Goal: Download file/media

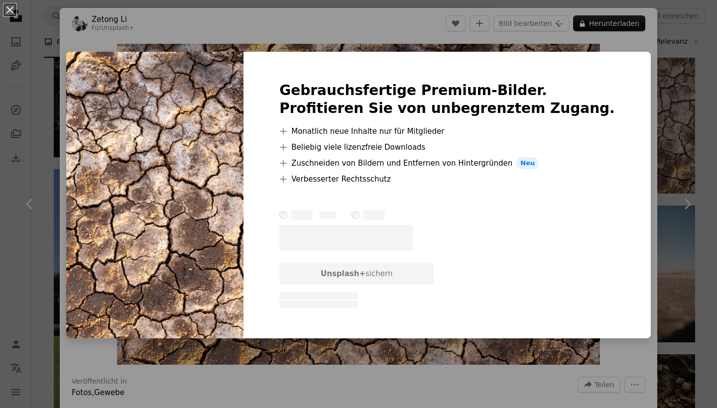
scroll to position [911, 0]
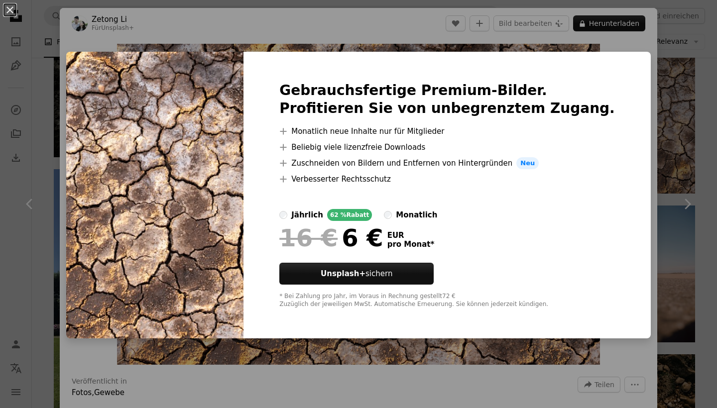
click at [654, 105] on div "An X shape Gebrauchsfertige Premium-Bilder. Profitieren Sie von unbegrenztem Zu…" at bounding box center [358, 204] width 717 height 408
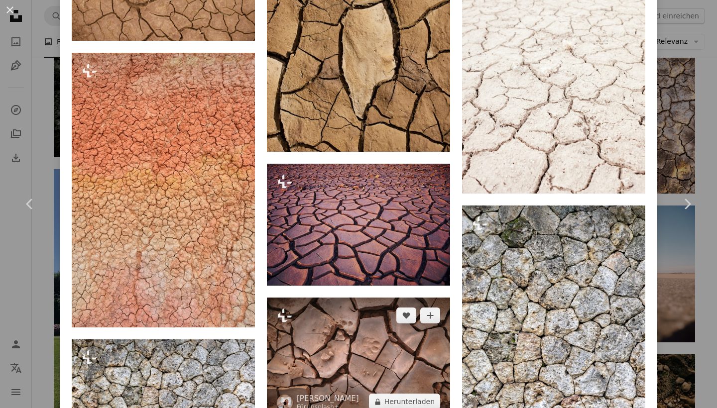
scroll to position [995, 0]
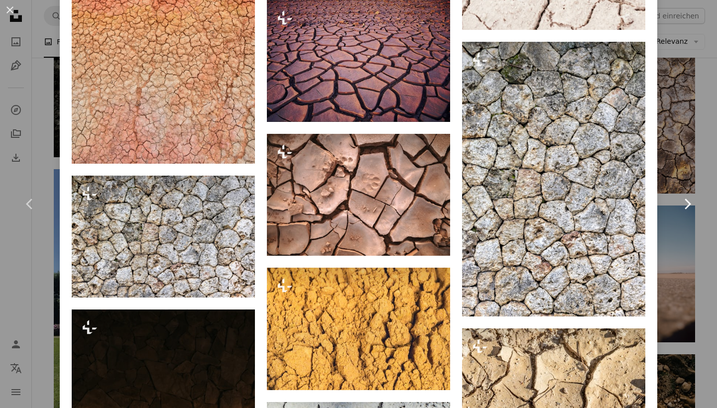
click at [667, 168] on link "Chevron right" at bounding box center [687, 204] width 60 height 96
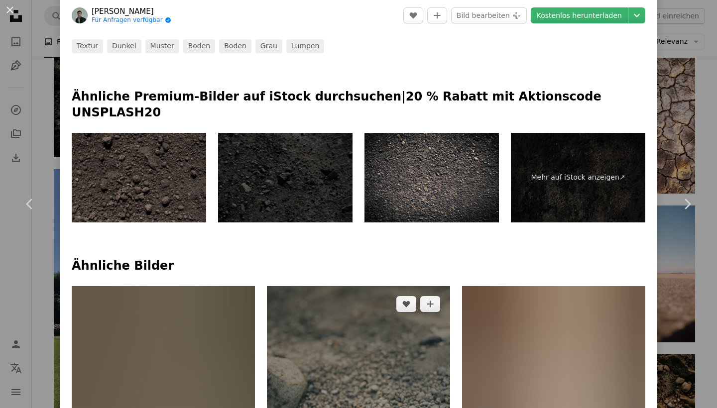
scroll to position [499, 0]
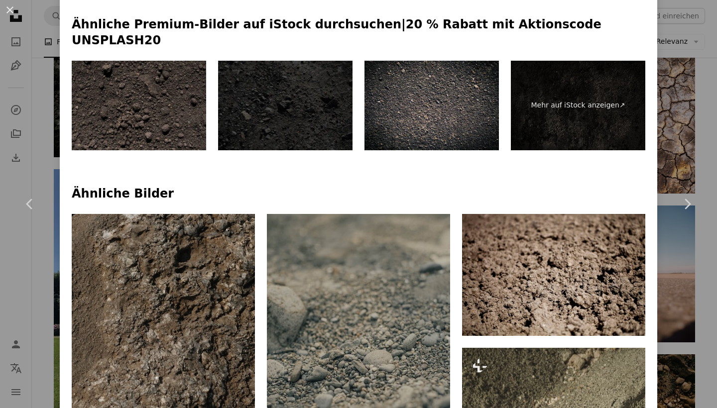
click at [266, 100] on img at bounding box center [285, 106] width 134 height 90
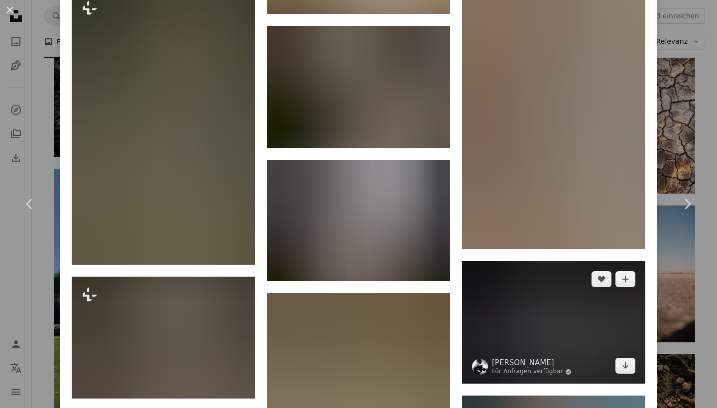
scroll to position [1178, 0]
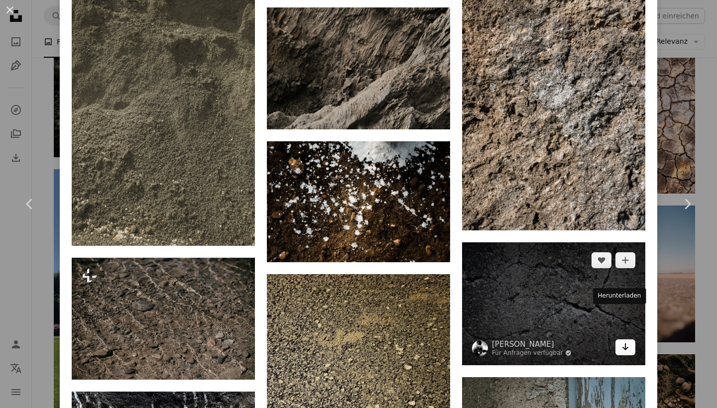
click at [623, 339] on link "Arrow pointing down" at bounding box center [625, 347] width 20 height 16
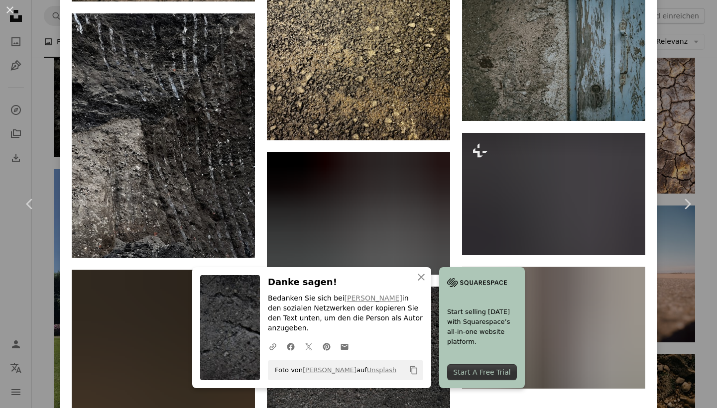
scroll to position [1563, 0]
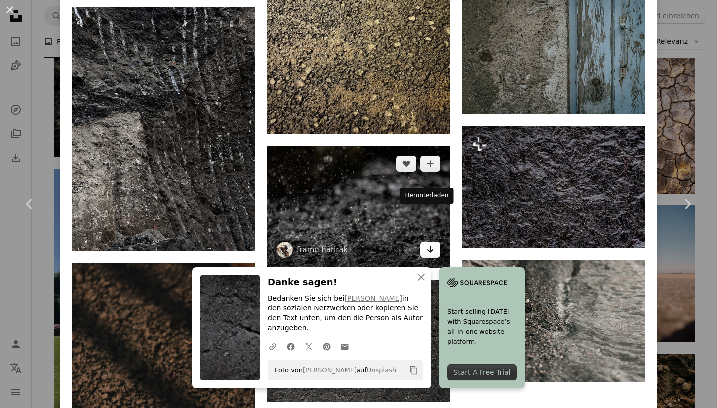
click at [426, 243] on icon "Arrow pointing down" at bounding box center [430, 249] width 8 height 12
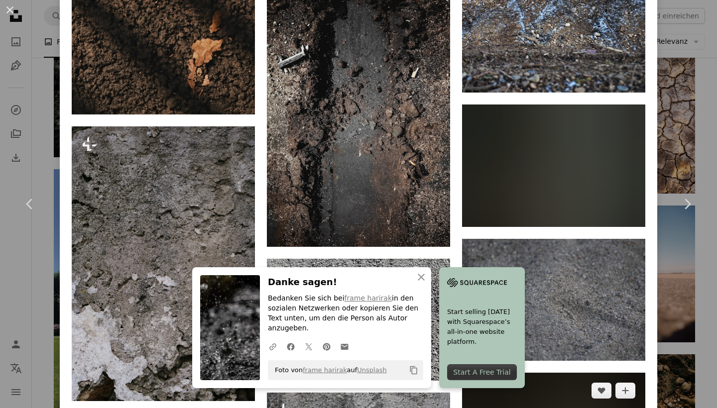
scroll to position [2313, 0]
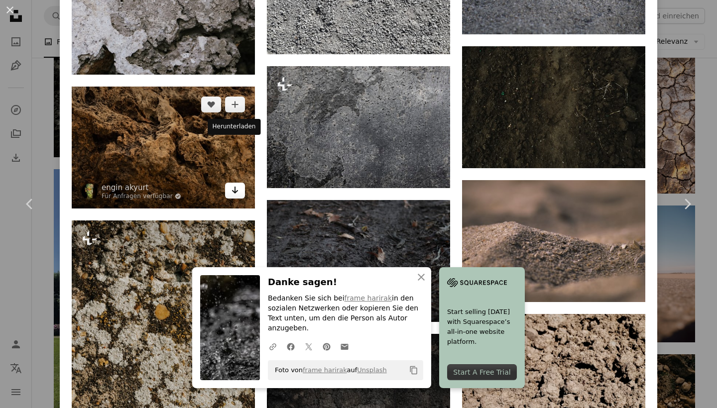
click at [232, 187] on icon "Herunterladen" at bounding box center [235, 190] width 6 height 7
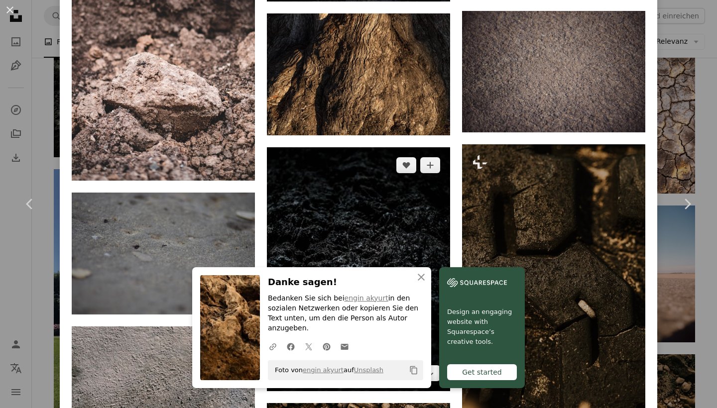
scroll to position [3001, 0]
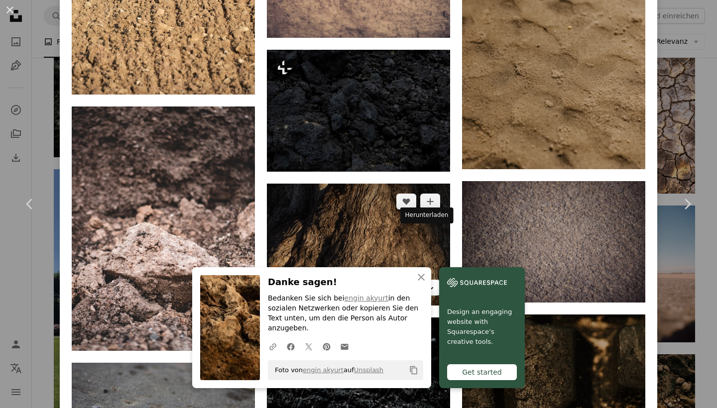
click at [427, 280] on link "Arrow pointing down" at bounding box center [430, 288] width 20 height 16
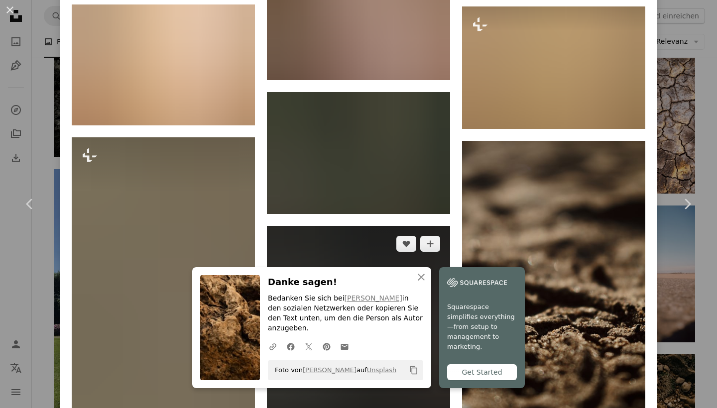
scroll to position [4900, 0]
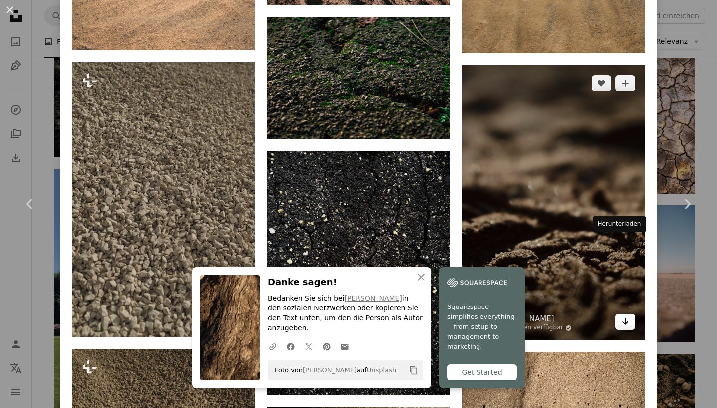
click at [622, 318] on icon "Herunterladen" at bounding box center [625, 321] width 6 height 7
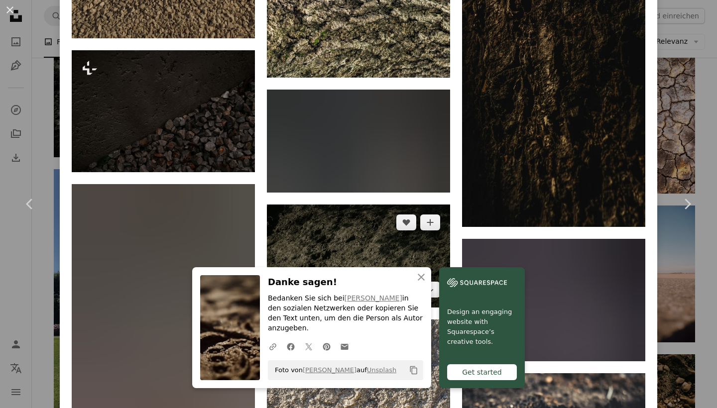
scroll to position [5524, 0]
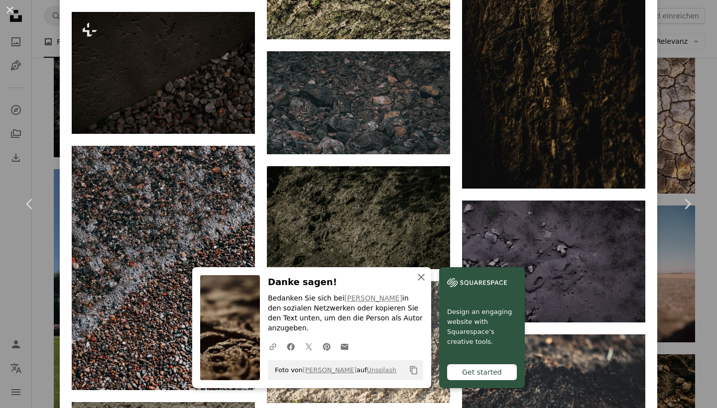
click at [421, 281] on icon "button" at bounding box center [421, 277] width 7 height 7
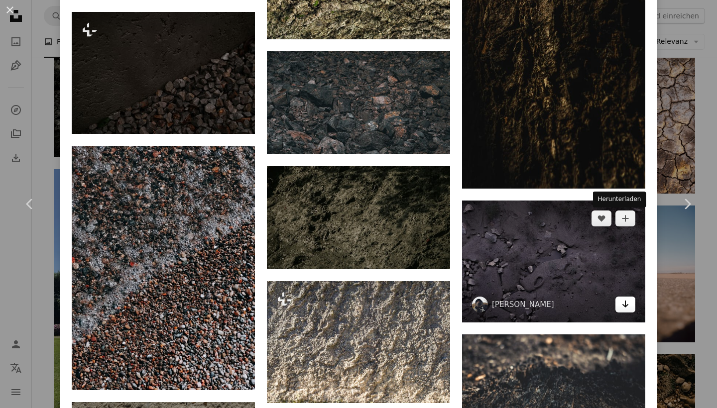
click at [625, 297] on link "Arrow pointing down" at bounding box center [625, 305] width 20 height 16
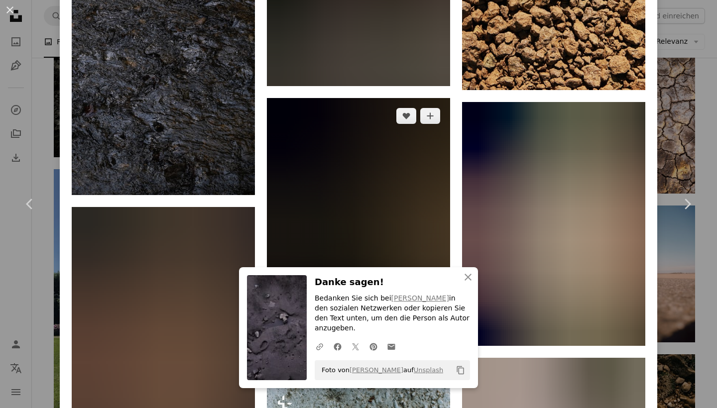
scroll to position [7463, 0]
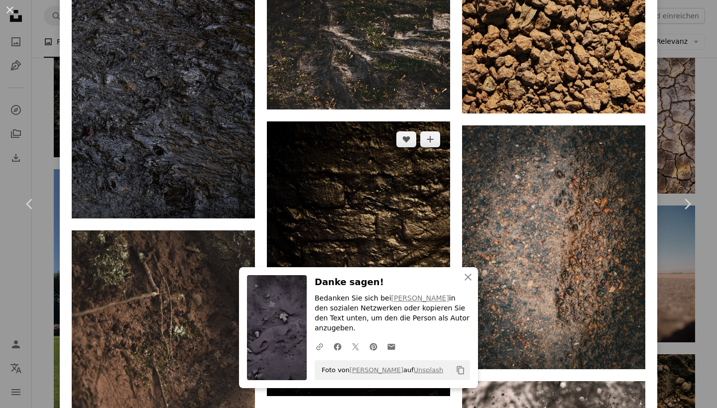
click at [420, 370] on link "Arrow pointing down" at bounding box center [430, 378] width 20 height 16
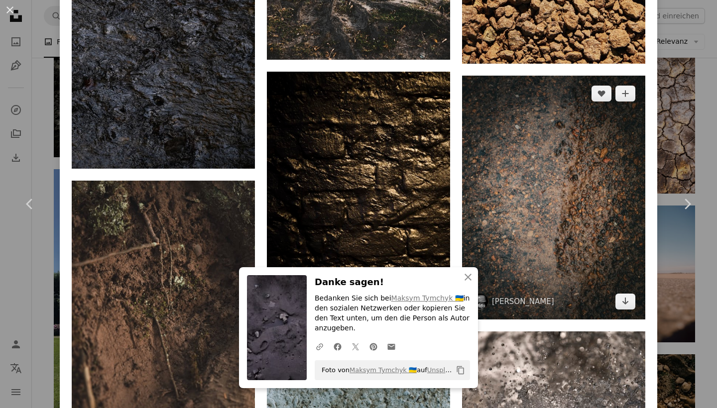
scroll to position [7500, 0]
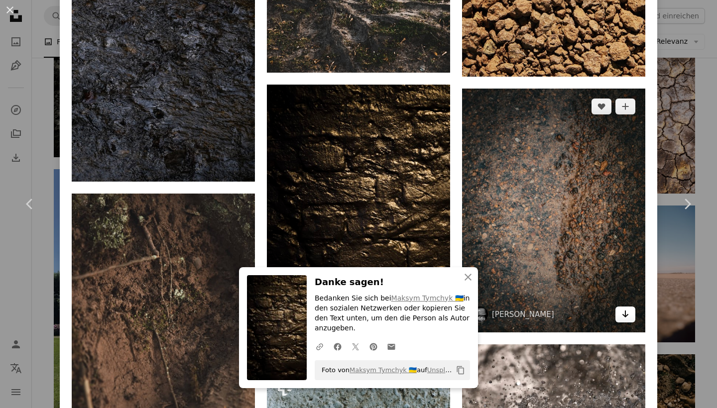
click at [616, 307] on link "Arrow pointing down" at bounding box center [625, 315] width 20 height 16
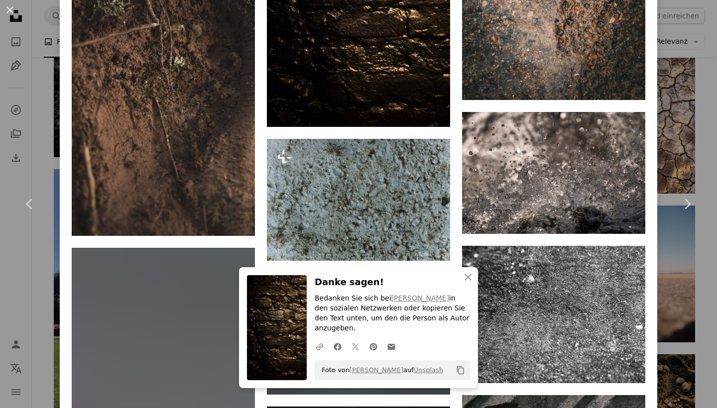
scroll to position [7965, 0]
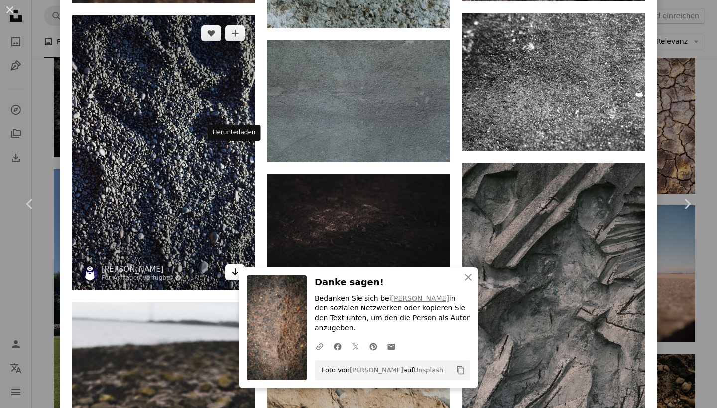
click at [238, 264] on link "Arrow pointing down" at bounding box center [235, 272] width 20 height 16
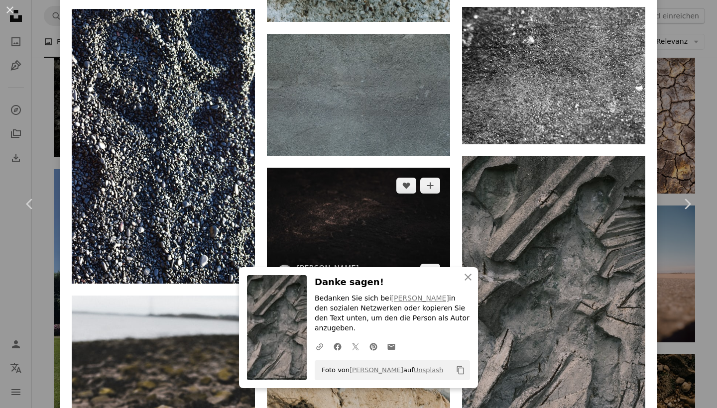
scroll to position [8132, 0]
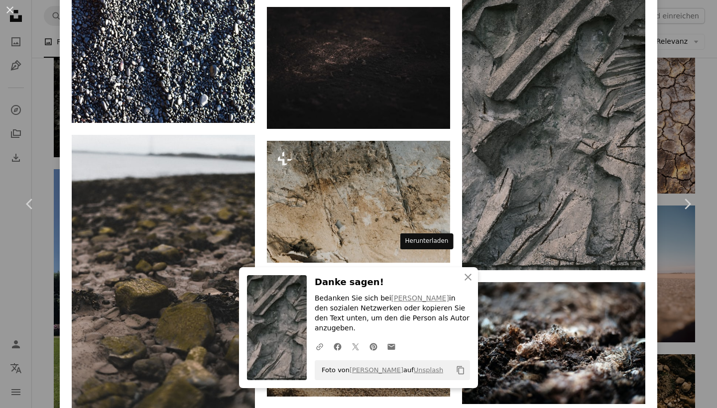
click at [426, 372] on icon "Arrow pointing down" at bounding box center [430, 378] width 8 height 12
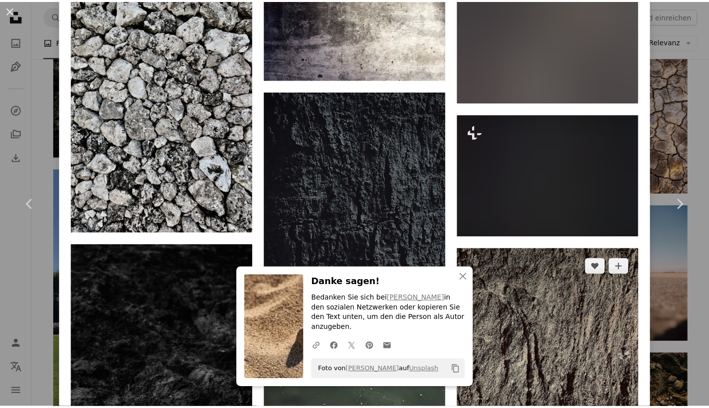
scroll to position [8822, 0]
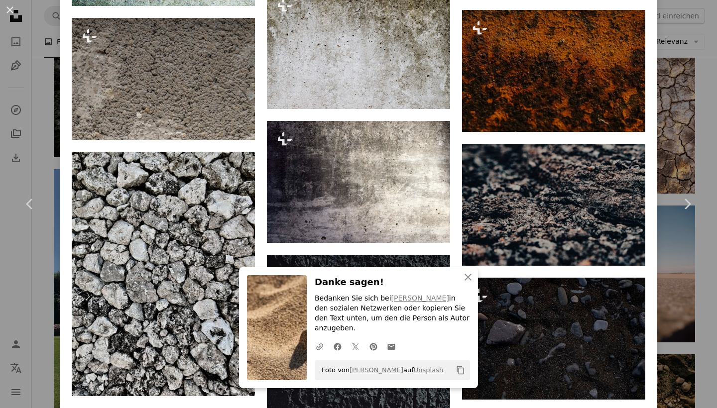
click at [43, 34] on div "An X shape Chevron left Chevron right An X shape Schließen Danke sagen! Bedanke…" at bounding box center [358, 204] width 717 height 408
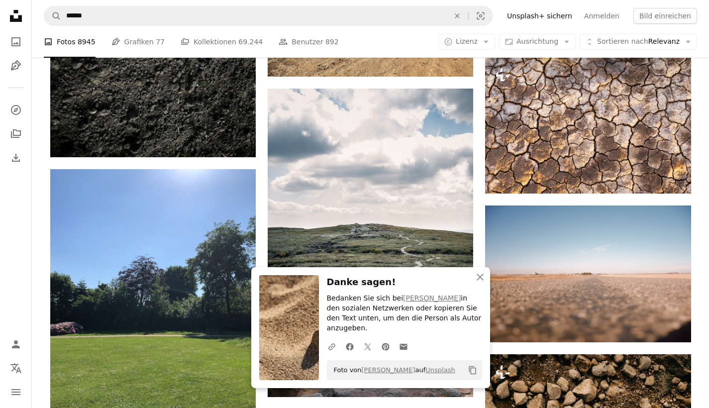
click at [145, 26] on nav "A magnifying glass ****** An X shape Visual search Filters Unsplash+ sichern An…" at bounding box center [370, 16] width 677 height 32
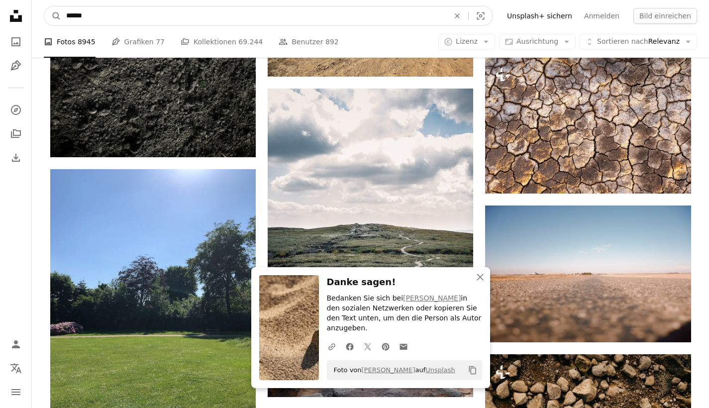
drag, startPoint x: 135, startPoint y: 22, endPoint x: 37, endPoint y: 17, distance: 97.7
click at [37, 17] on nav "A magnifying glass ****** An X shape Visual search Filters Unsplash+ sichern An…" at bounding box center [370, 16] width 677 height 32
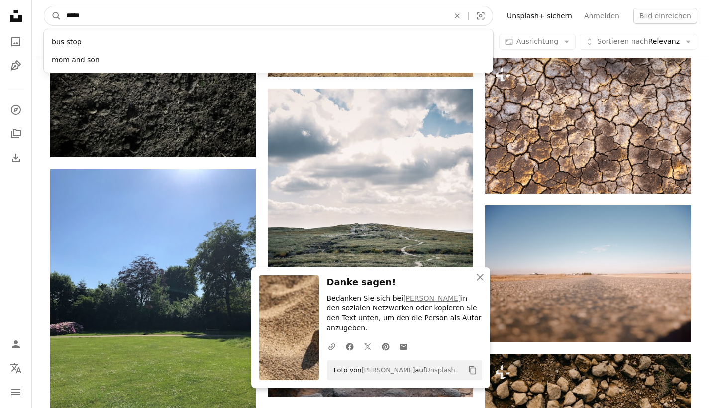
type input "******"
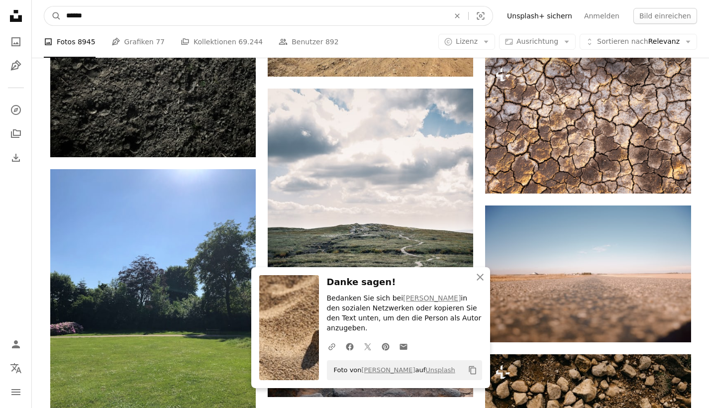
click at [53, 16] on button "A magnifying glass" at bounding box center [52, 15] width 17 height 19
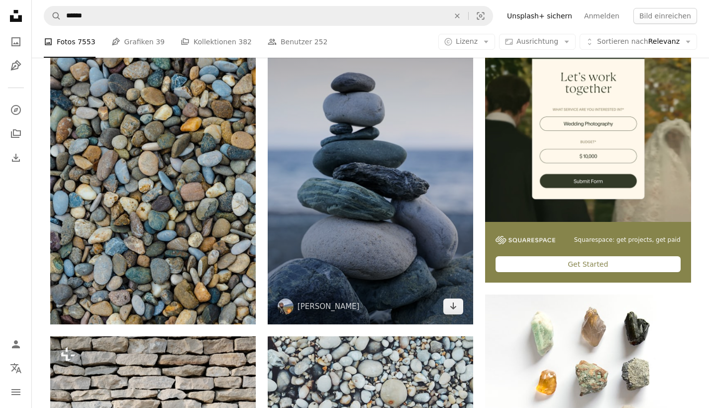
scroll to position [245, 0]
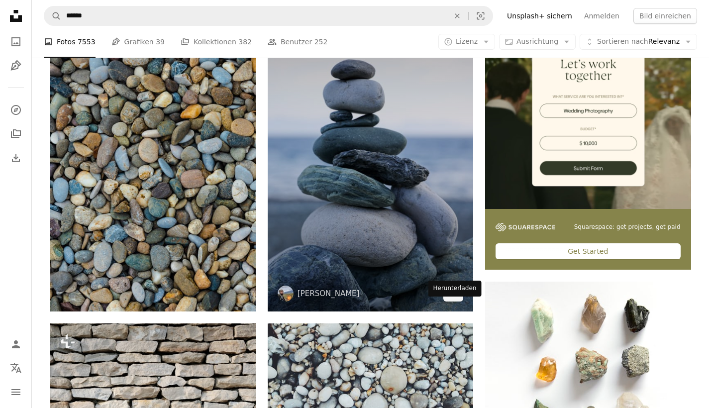
click at [455, 299] on icon "Arrow pointing down" at bounding box center [453, 293] width 8 height 12
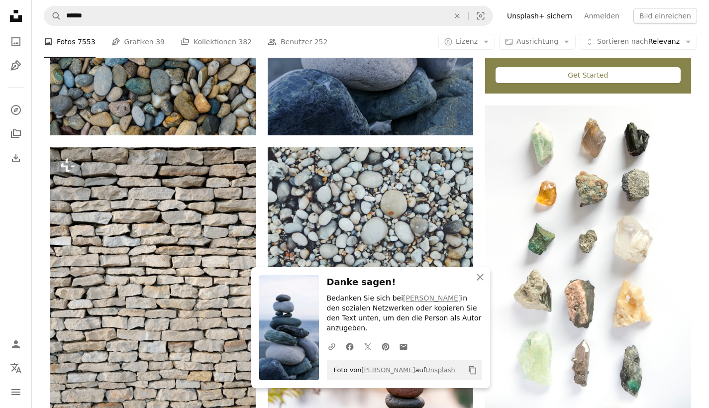
scroll to position [730, 0]
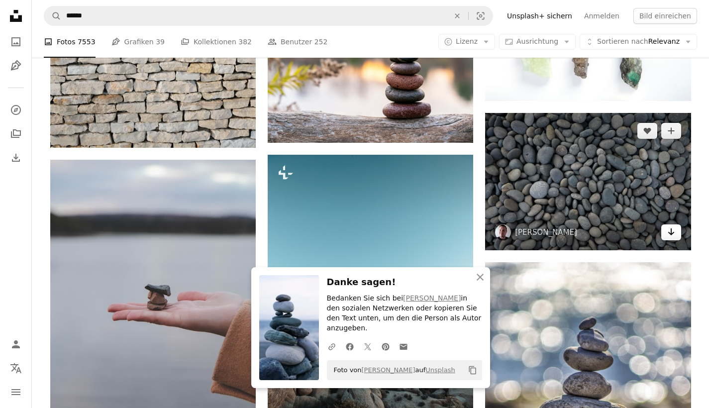
click at [677, 240] on link "Arrow pointing down" at bounding box center [671, 232] width 20 height 16
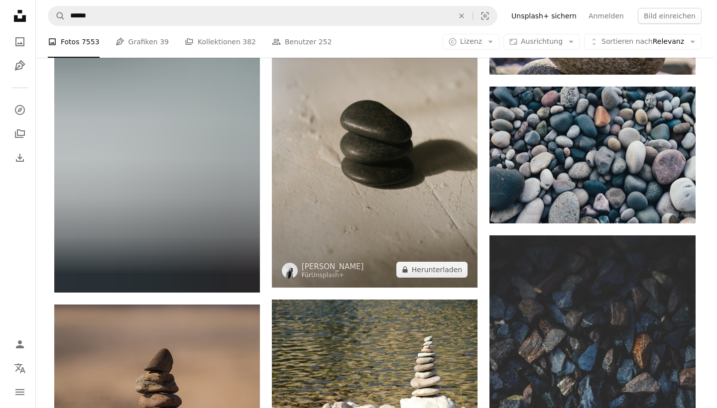
scroll to position [1219, 0]
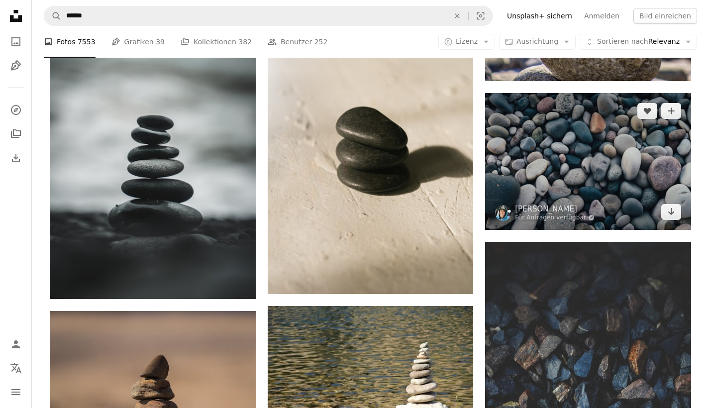
click at [596, 168] on img at bounding box center [588, 161] width 206 height 137
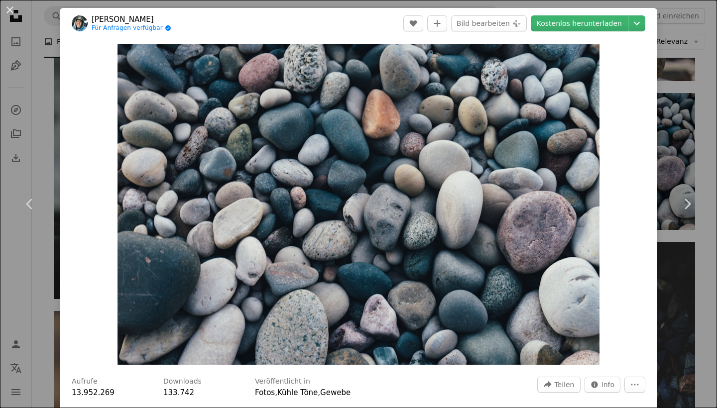
scroll to position [308, 0]
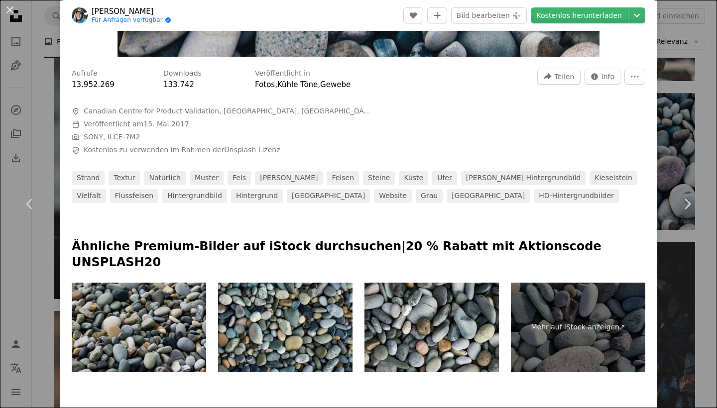
click at [160, 324] on img at bounding box center [139, 328] width 134 height 90
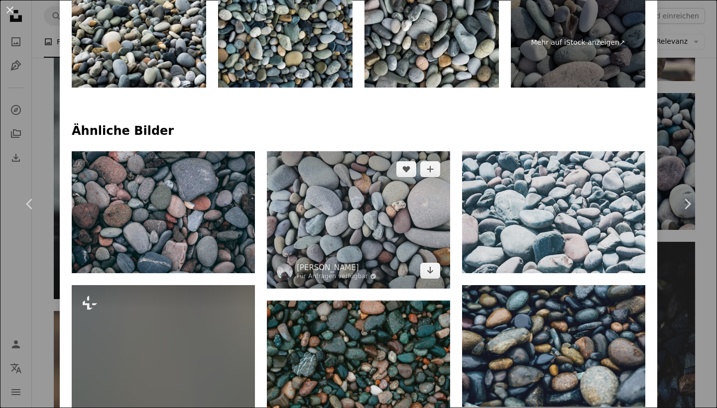
scroll to position [606, 0]
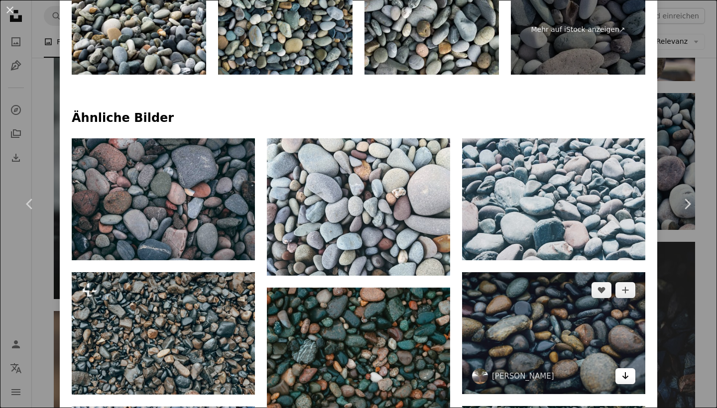
click at [621, 370] on icon "Arrow pointing down" at bounding box center [625, 376] width 8 height 12
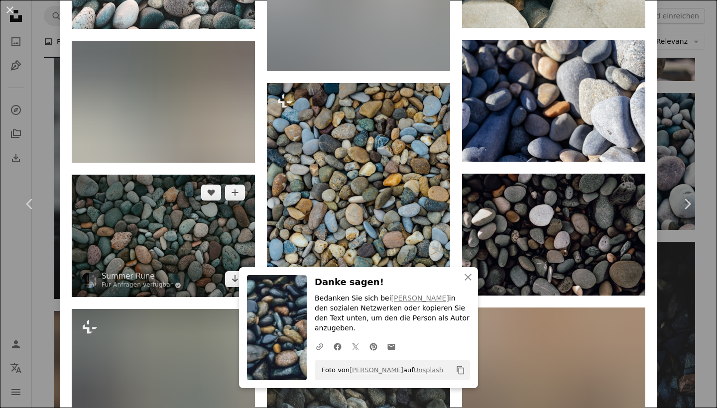
scroll to position [1369, 0]
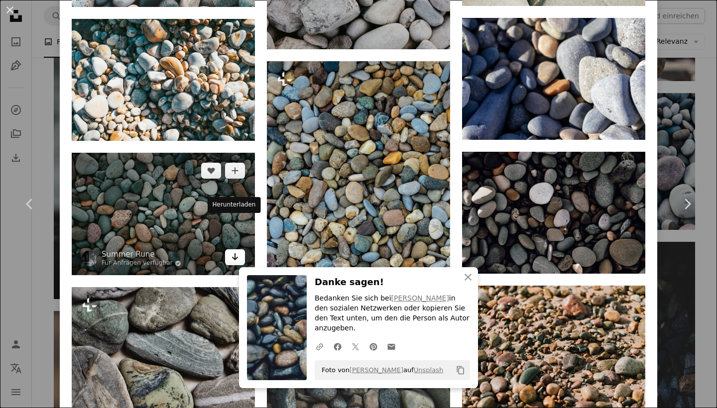
click at [236, 251] on icon "Arrow pointing down" at bounding box center [235, 257] width 8 height 12
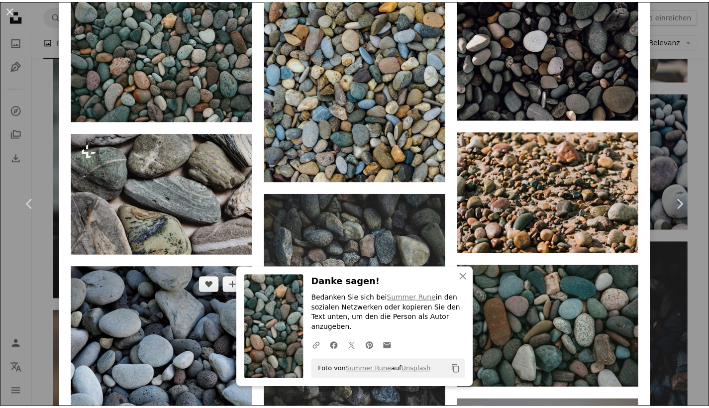
scroll to position [1755, 0]
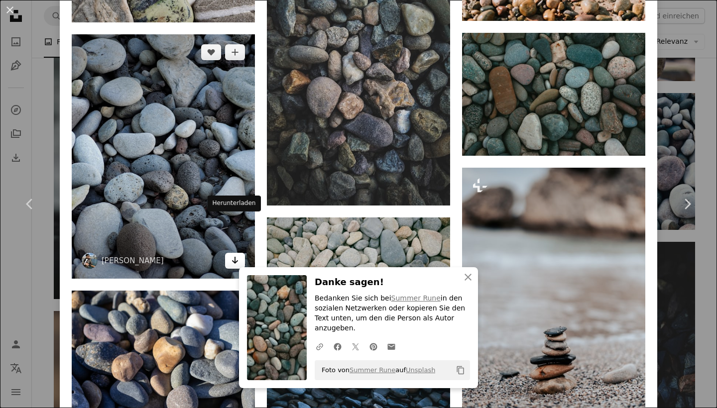
drag, startPoint x: 234, startPoint y: 226, endPoint x: 240, endPoint y: 223, distance: 6.5
click at [234, 254] on icon "Arrow pointing down" at bounding box center [235, 260] width 8 height 12
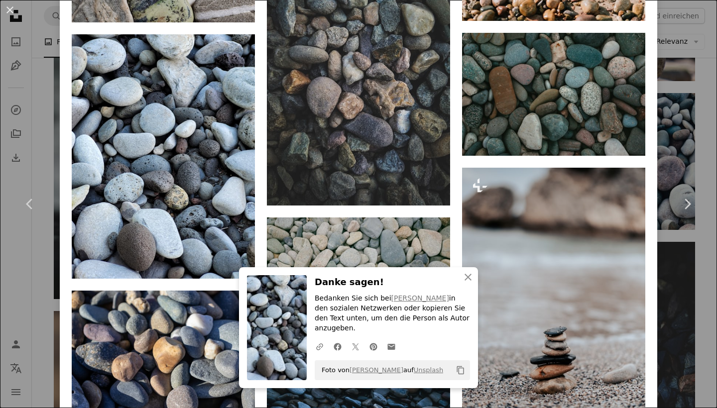
click at [677, 97] on div "An X shape Chevron left Chevron right An X shape Schließen Danke sagen! Bedanke…" at bounding box center [358, 204] width 717 height 408
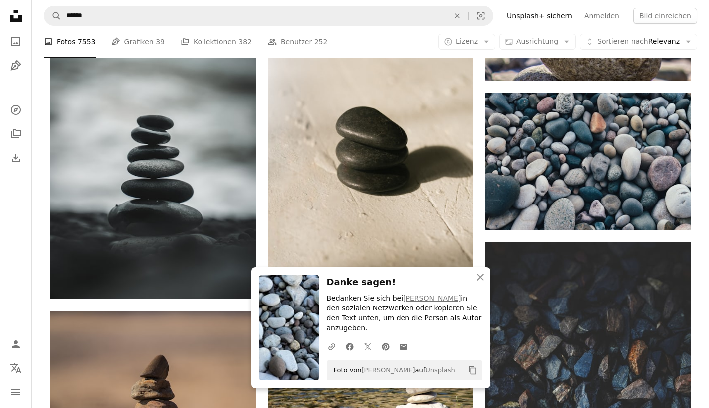
scroll to position [1213, 0]
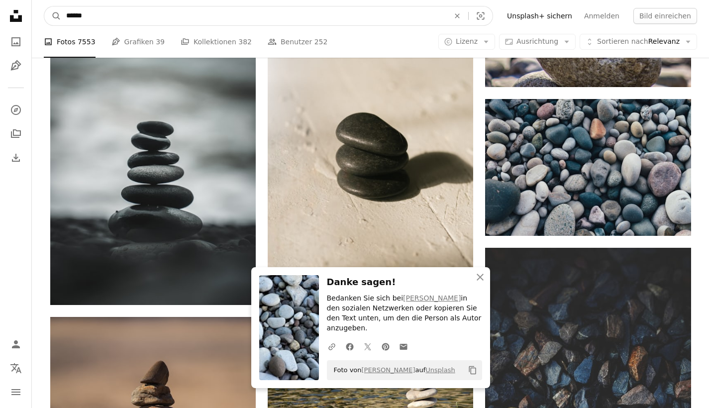
click at [93, 25] on input "******" at bounding box center [253, 15] width 385 height 19
type input "**********"
click at [53, 16] on button "A magnifying glass" at bounding box center [52, 15] width 17 height 19
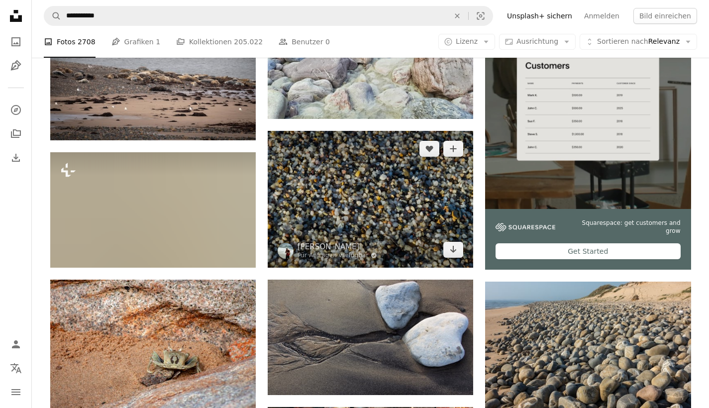
scroll to position [252, 0]
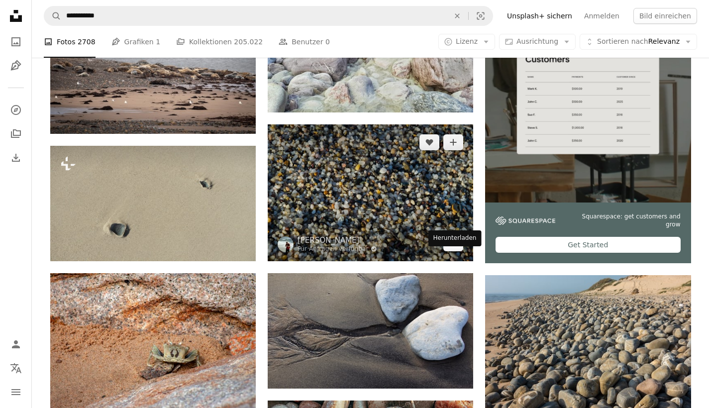
click at [454, 249] on icon "Arrow pointing down" at bounding box center [453, 243] width 8 height 12
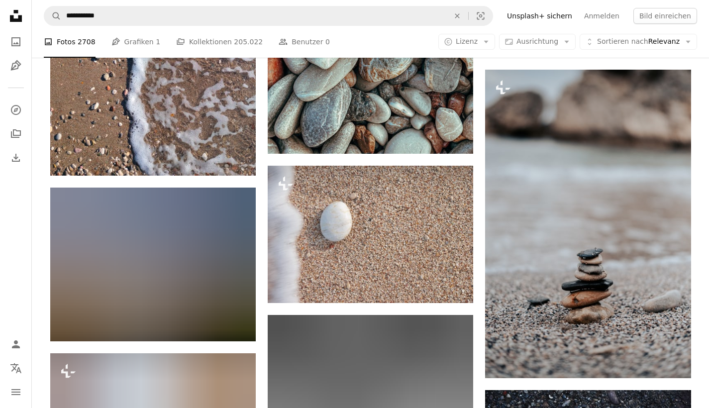
scroll to position [459, 0]
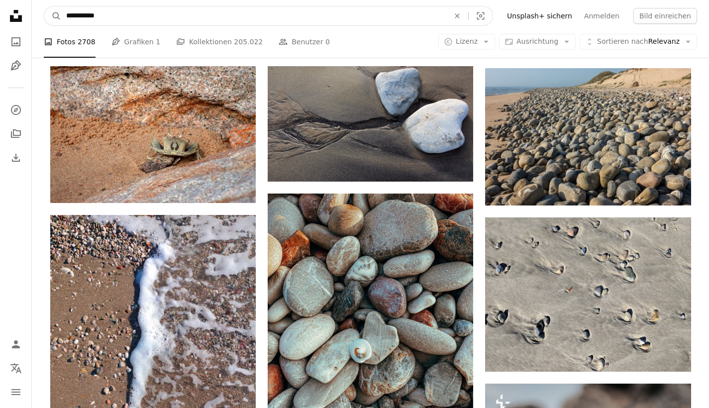
drag, startPoint x: 96, startPoint y: 12, endPoint x: 6, endPoint y: 30, distance: 91.5
type input "*"
type input "**********"
click at [53, 16] on button "A magnifying glass" at bounding box center [52, 15] width 17 height 19
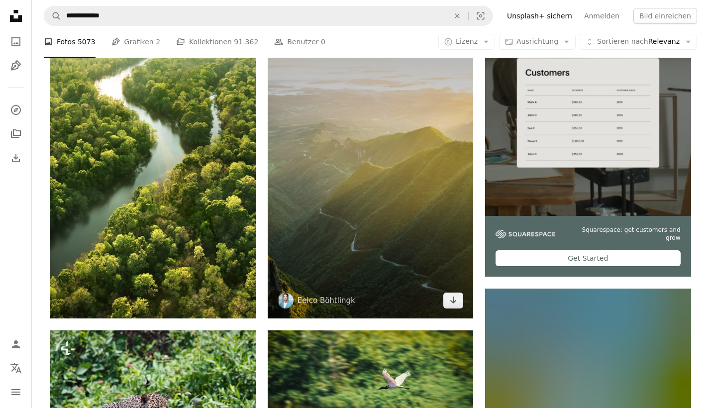
scroll to position [251, 0]
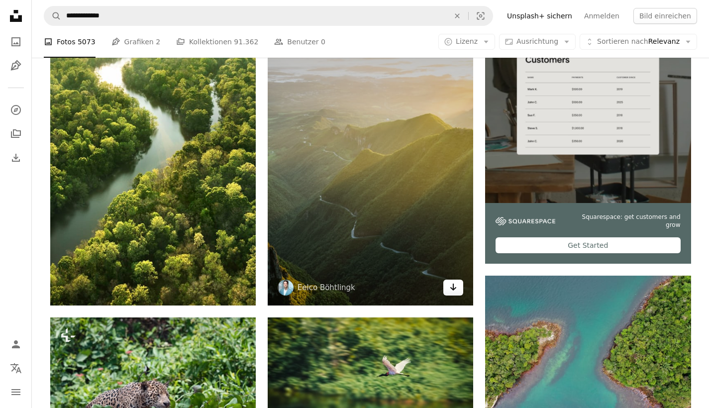
click at [456, 293] on icon "Arrow pointing down" at bounding box center [453, 287] width 8 height 12
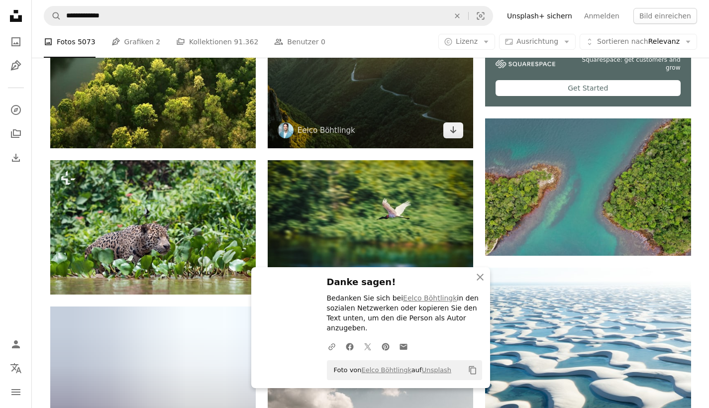
scroll to position [484, 0]
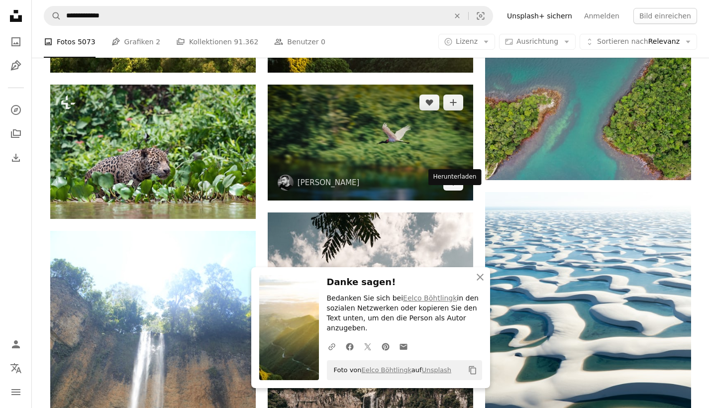
click at [449, 191] on link "Arrow pointing down" at bounding box center [453, 183] width 20 height 16
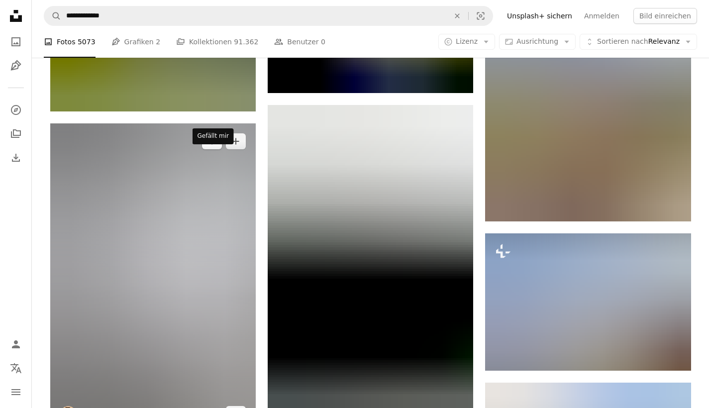
scroll to position [1240, 0]
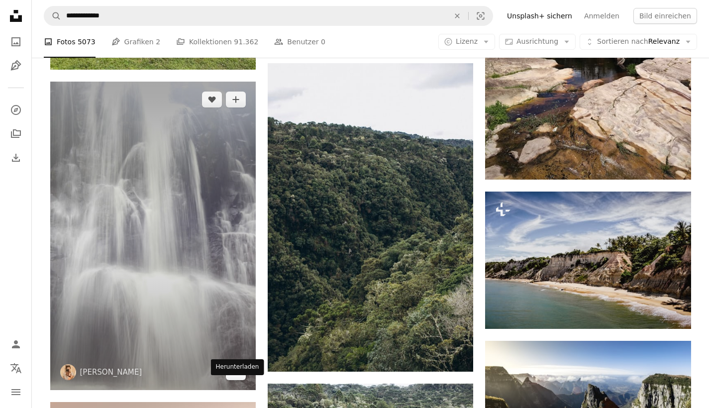
click at [226, 380] on link "Arrow pointing down" at bounding box center [236, 372] width 20 height 16
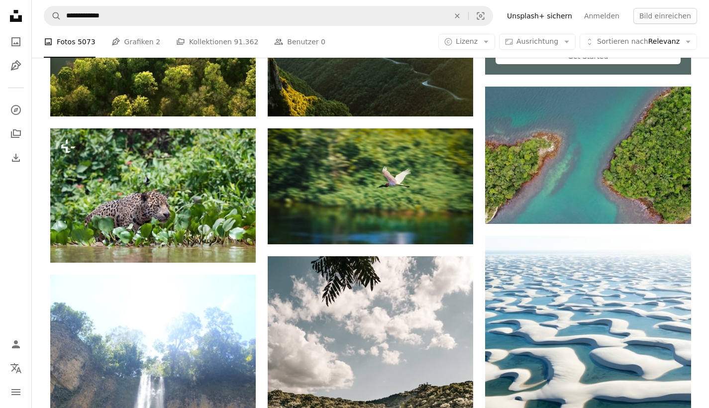
scroll to position [0, 0]
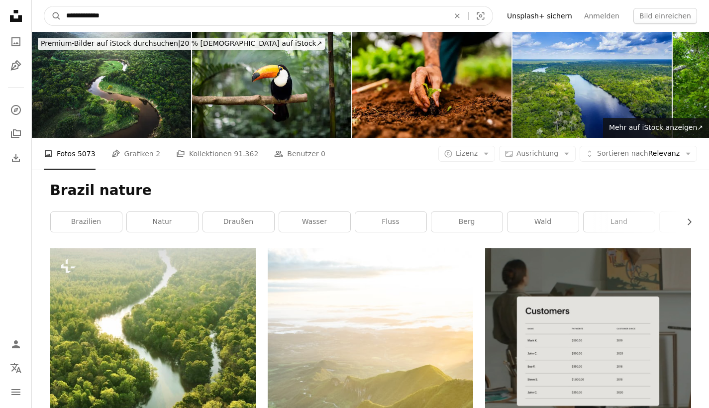
click at [109, 18] on input "**********" at bounding box center [253, 15] width 385 height 19
type input "**********"
click at [53, 16] on button "A magnifying glass" at bounding box center [52, 15] width 17 height 19
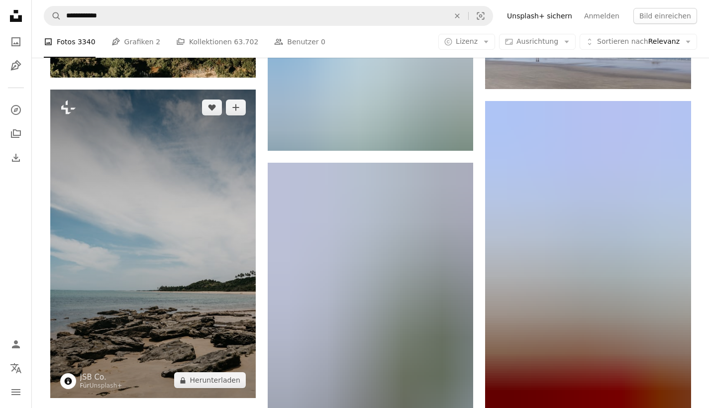
scroll to position [1406, 0]
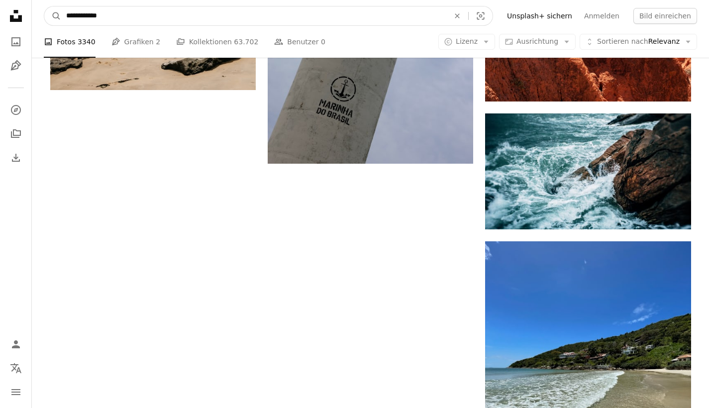
click at [88, 14] on input "**********" at bounding box center [253, 15] width 385 height 19
type input "*****"
click at [53, 16] on button "A magnifying glass" at bounding box center [52, 15] width 17 height 19
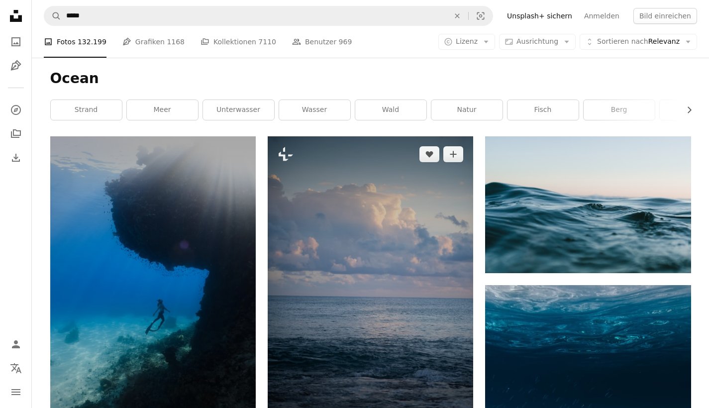
scroll to position [29, 0]
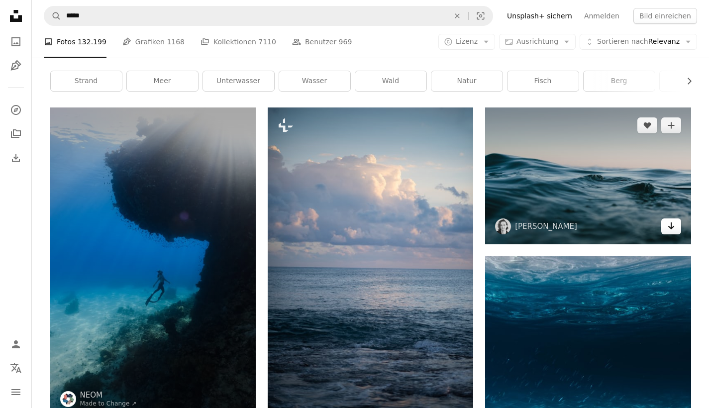
click at [668, 232] on icon "Arrow pointing down" at bounding box center [671, 226] width 8 height 12
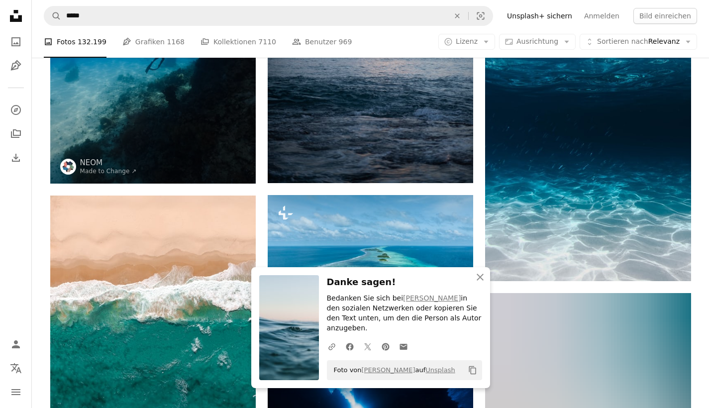
scroll to position [268, 0]
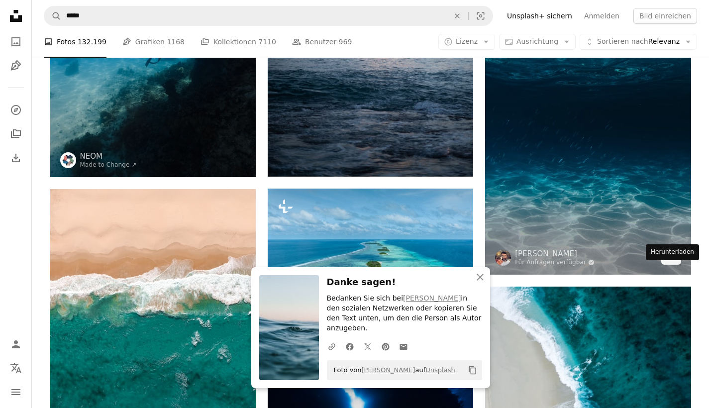
click at [667, 262] on icon "Arrow pointing down" at bounding box center [671, 256] width 8 height 12
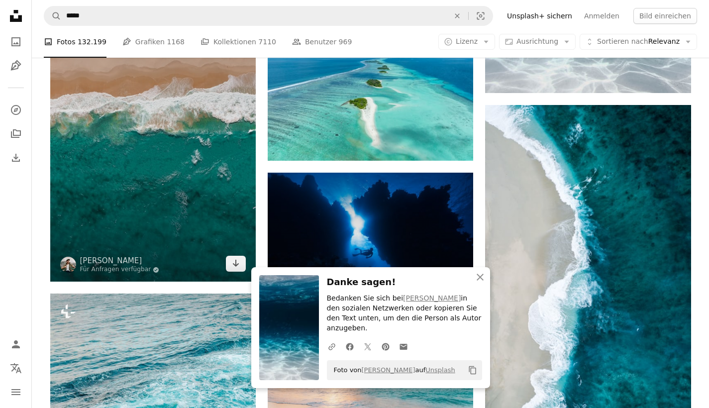
scroll to position [404, 0]
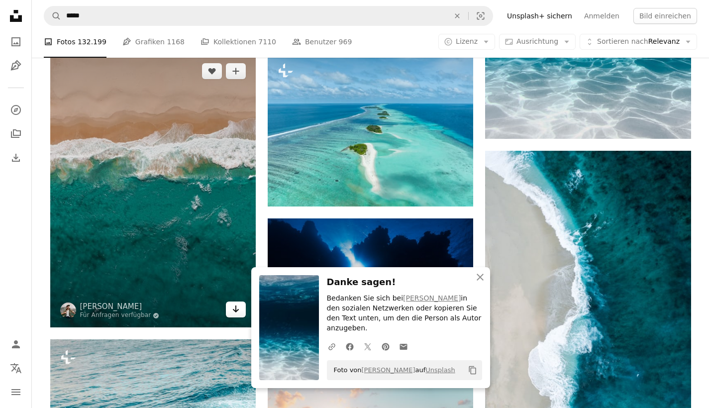
click at [232, 315] on icon "Arrow pointing down" at bounding box center [236, 309] width 8 height 12
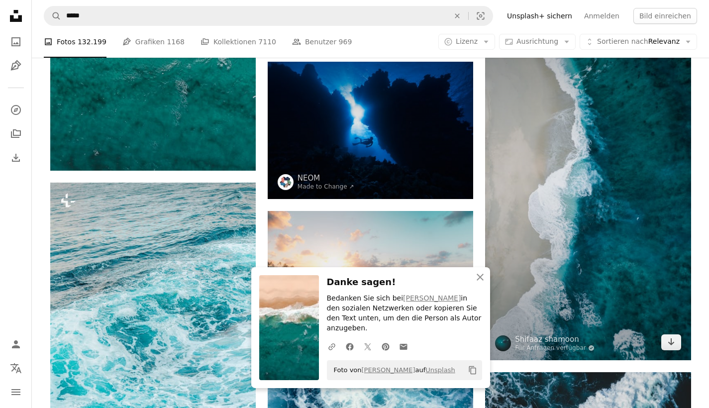
scroll to position [573, 0]
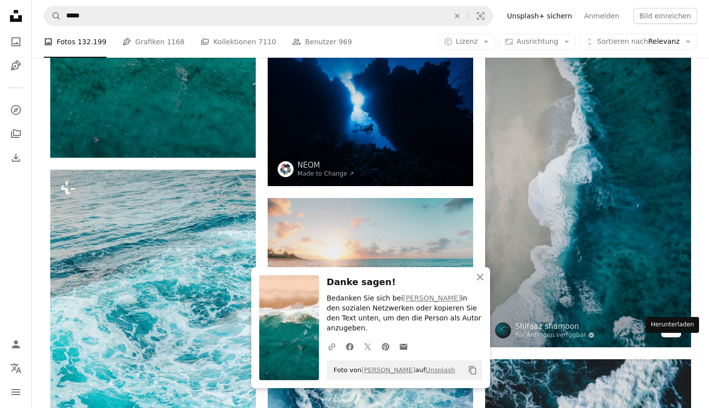
click at [672, 335] on icon "Arrow pointing down" at bounding box center [671, 329] width 8 height 12
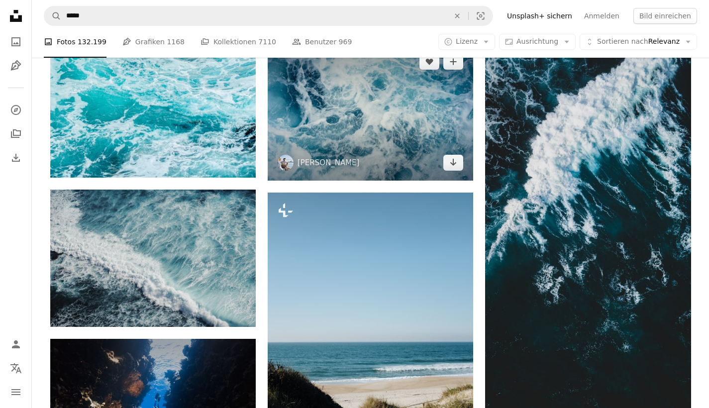
scroll to position [788, 0]
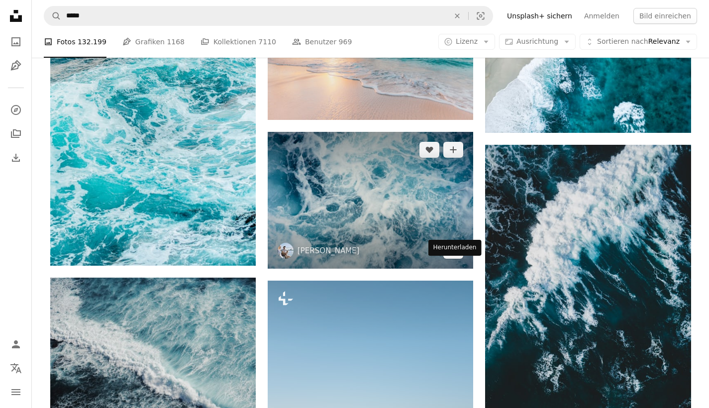
click at [456, 256] on icon "Arrow pointing down" at bounding box center [453, 250] width 8 height 12
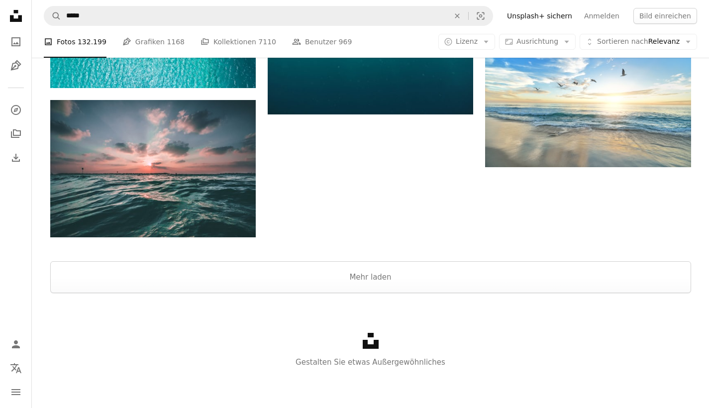
scroll to position [1205, 0]
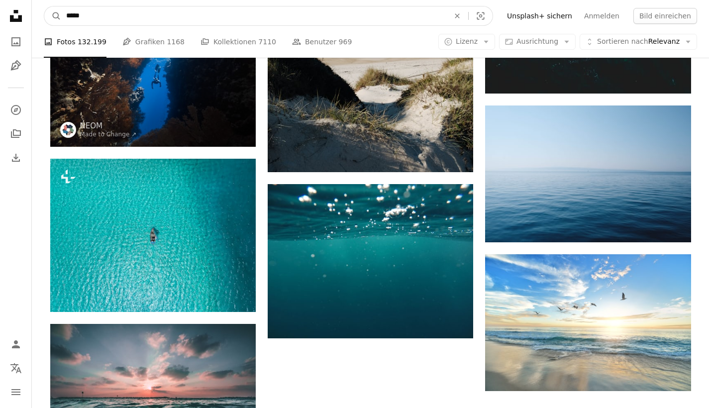
drag, startPoint x: 93, startPoint y: 17, endPoint x: 20, endPoint y: 20, distance: 73.2
type input "*"
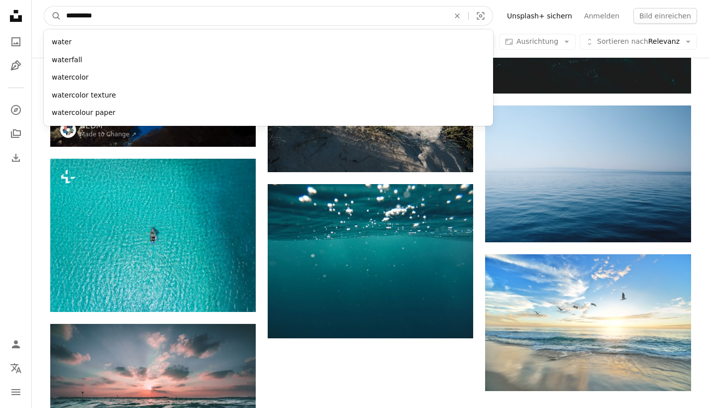
type input "**********"
click at [53, 16] on button "A magnifying glass" at bounding box center [52, 15] width 17 height 19
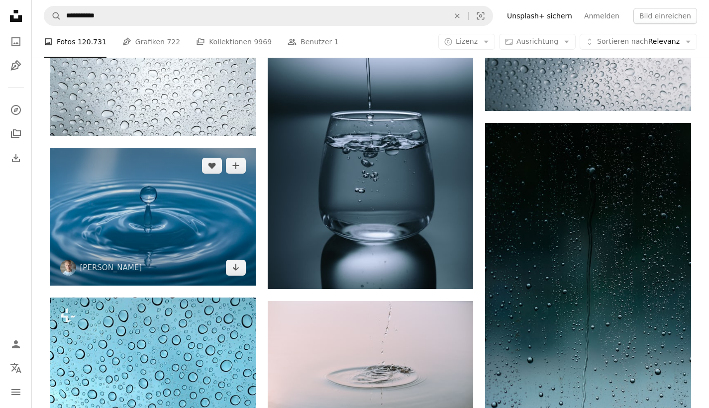
scroll to position [573, 0]
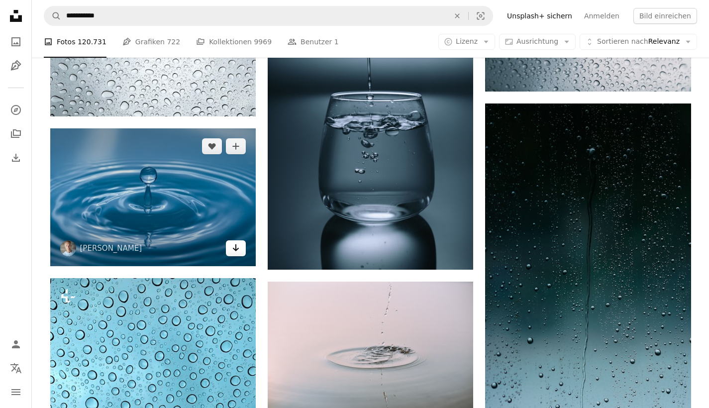
click at [229, 256] on link "Arrow pointing down" at bounding box center [236, 248] width 20 height 16
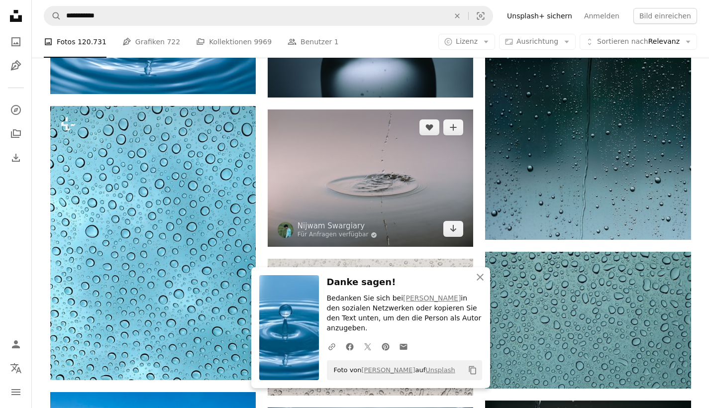
scroll to position [752, 0]
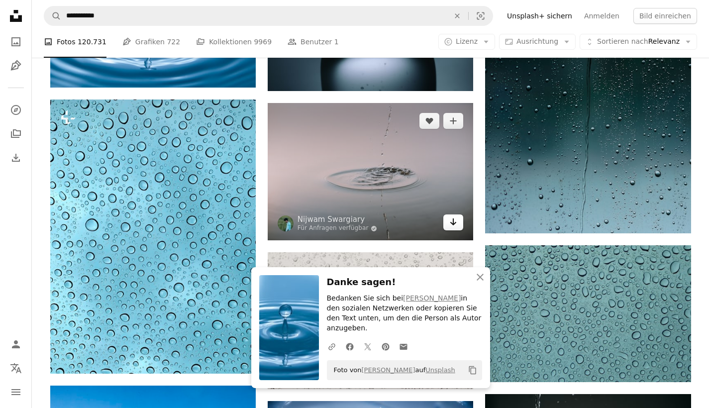
click at [453, 228] on icon "Arrow pointing down" at bounding box center [453, 222] width 8 height 12
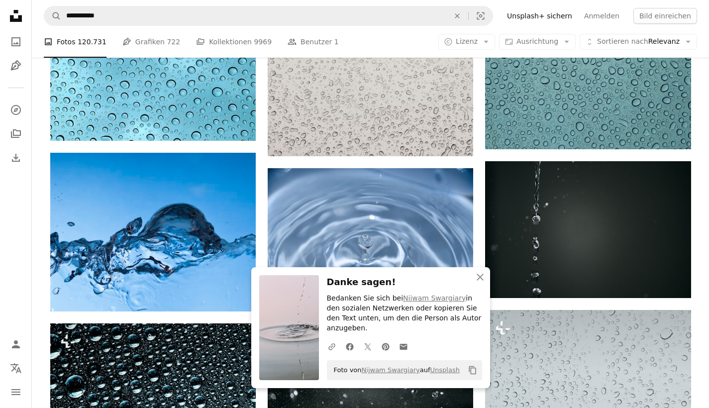
scroll to position [1060, 0]
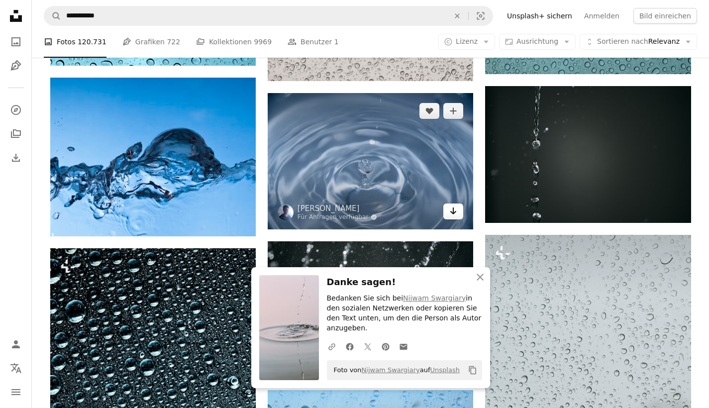
click at [449, 217] on icon "Arrow pointing down" at bounding box center [453, 211] width 8 height 12
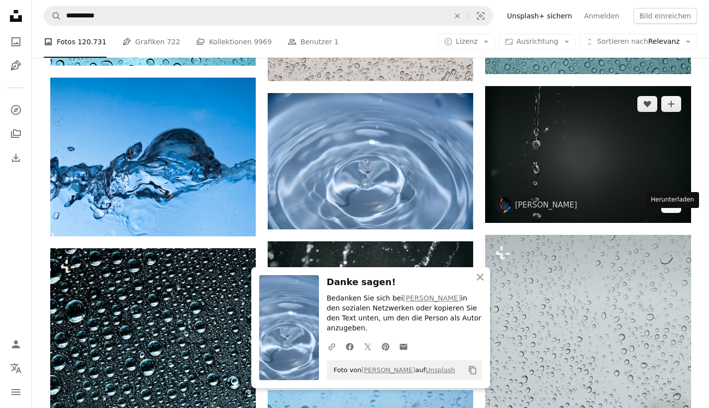
click at [661, 213] on link "Arrow pointing down" at bounding box center [671, 205] width 20 height 16
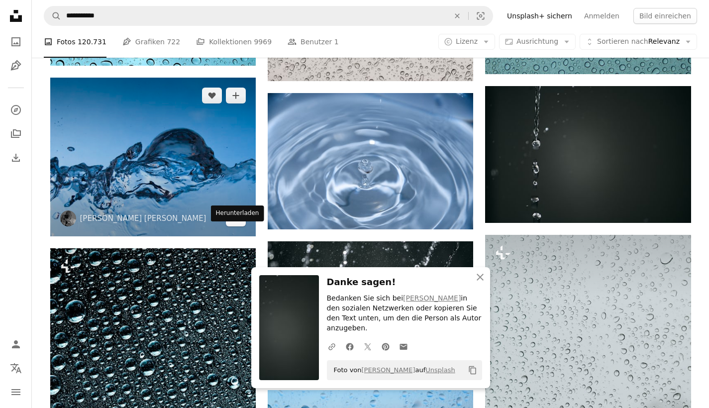
click at [240, 226] on link "Arrow pointing down" at bounding box center [236, 219] width 20 height 16
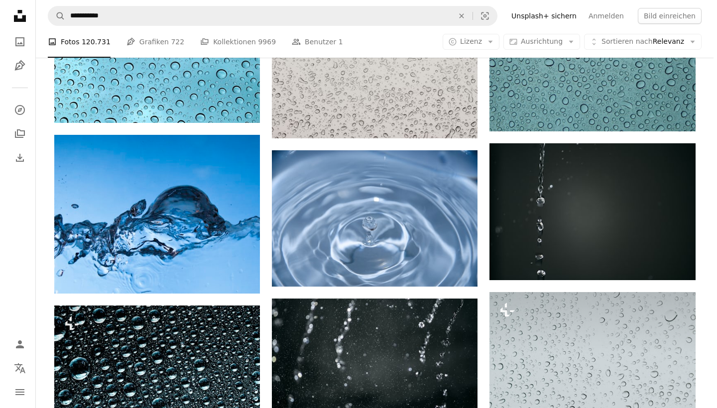
scroll to position [1084, 0]
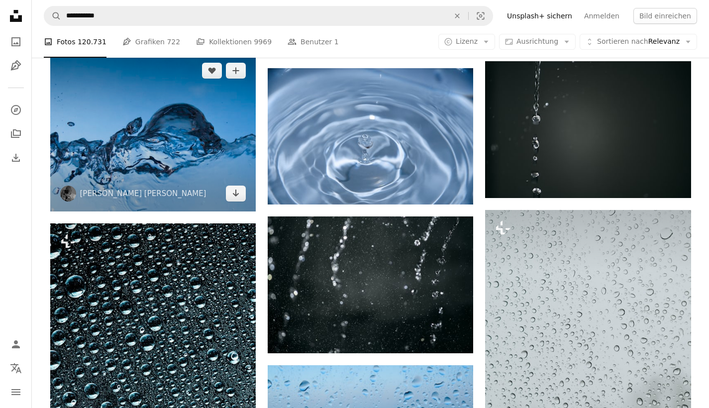
click at [192, 171] on img at bounding box center [153, 132] width 206 height 159
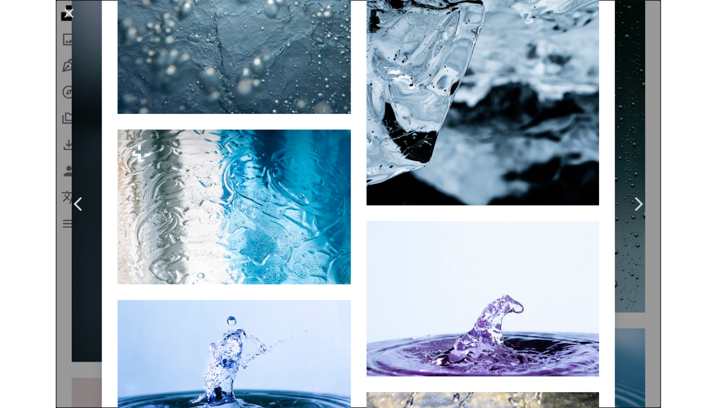
scroll to position [1608, 0]
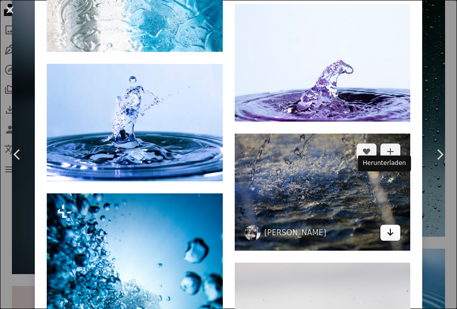
click at [387, 226] on icon "Arrow pointing down" at bounding box center [391, 232] width 8 height 12
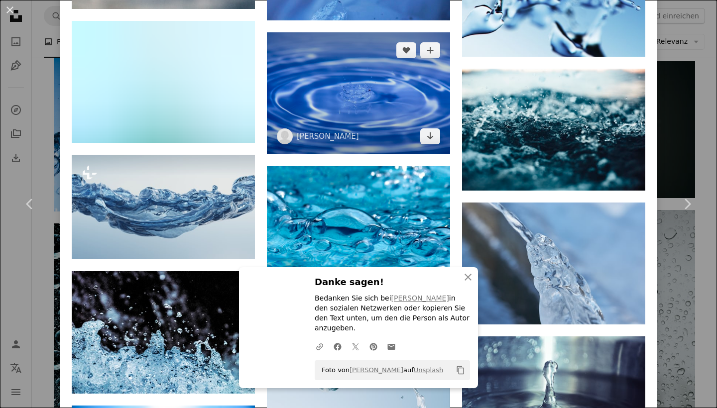
scroll to position [1855, 0]
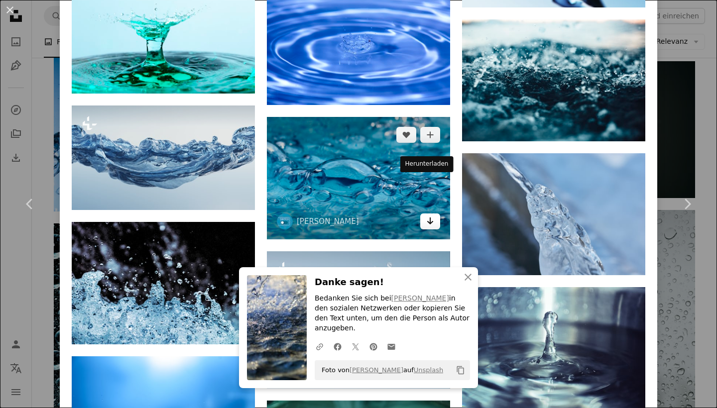
click at [420, 214] on link "Arrow pointing down" at bounding box center [430, 222] width 20 height 16
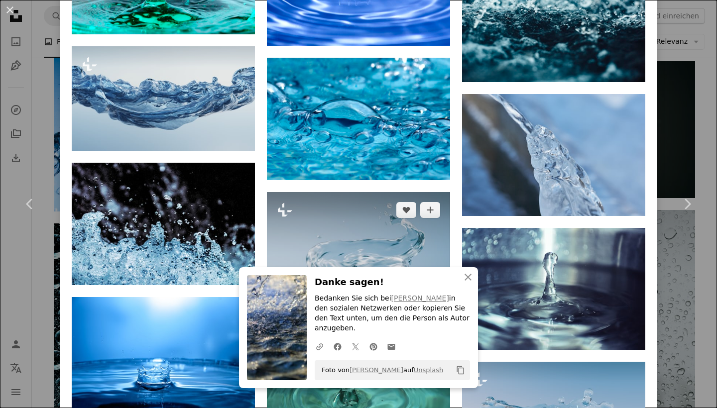
scroll to position [1946, 0]
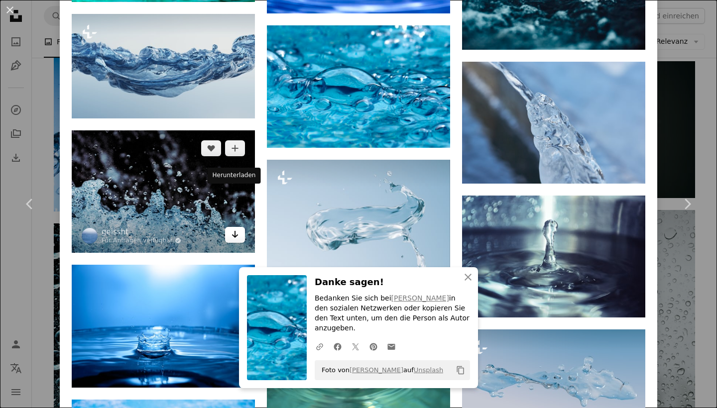
click at [238, 227] on link "Arrow pointing down" at bounding box center [235, 235] width 20 height 16
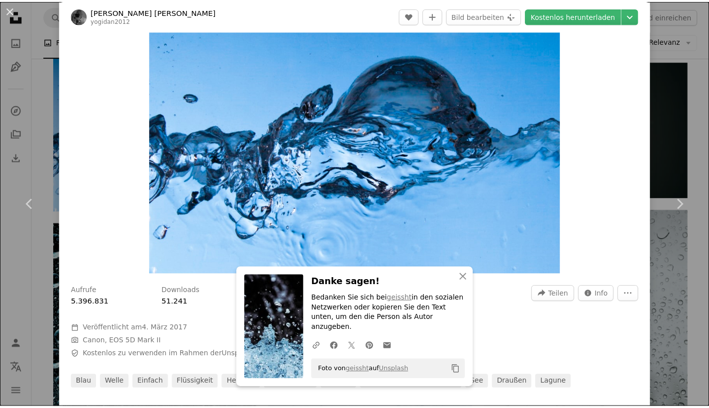
scroll to position [84, 0]
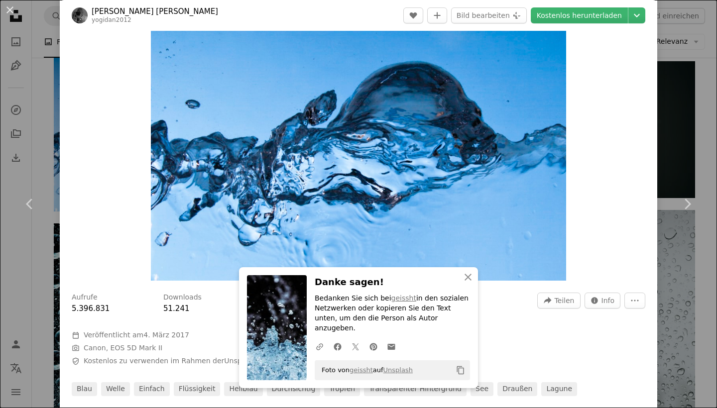
click at [663, 58] on div "An X shape Chevron left Chevron right An X shape Schließen Danke sagen! Bedanke…" at bounding box center [358, 204] width 717 height 408
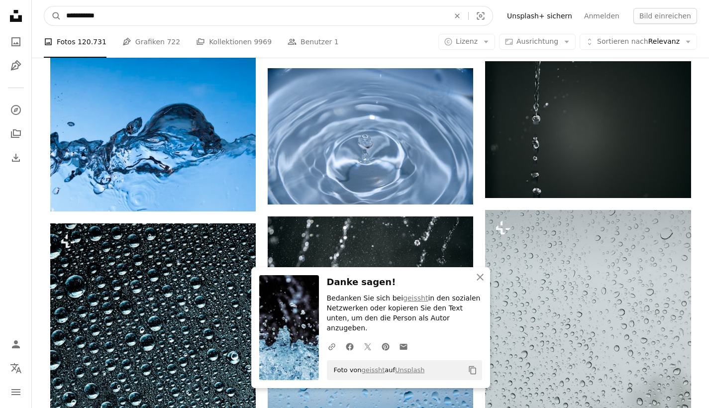
click at [151, 20] on input "**********" at bounding box center [253, 15] width 385 height 19
type input "**********"
click at [53, 16] on button "A magnifying glass" at bounding box center [52, 15] width 17 height 19
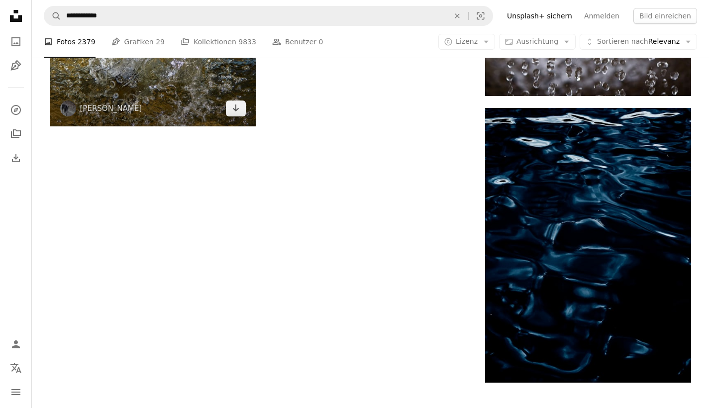
scroll to position [1722, 0]
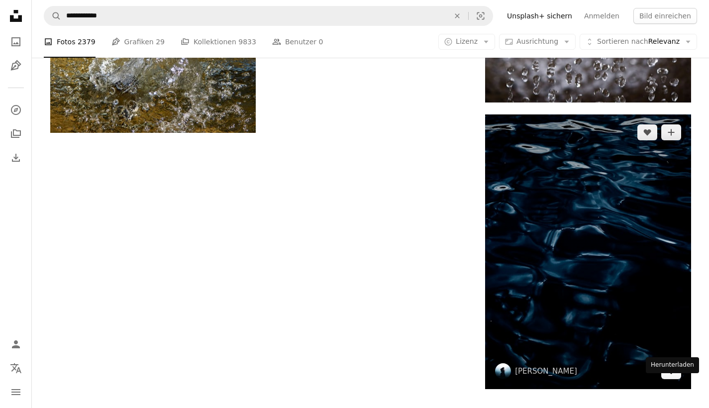
click at [671, 377] on icon "Arrow pointing down" at bounding box center [671, 371] width 8 height 12
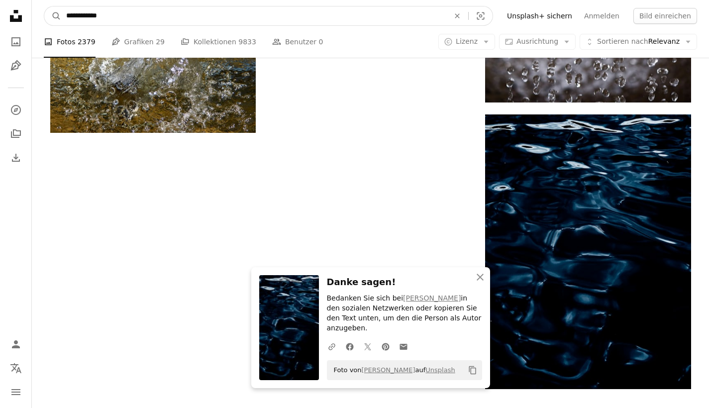
click at [100, 12] on input "**********" at bounding box center [253, 15] width 385 height 19
click at [99, 16] on input "**********" at bounding box center [253, 15] width 385 height 19
type input "**********"
click at [53, 16] on button "A magnifying glass" at bounding box center [52, 15] width 17 height 19
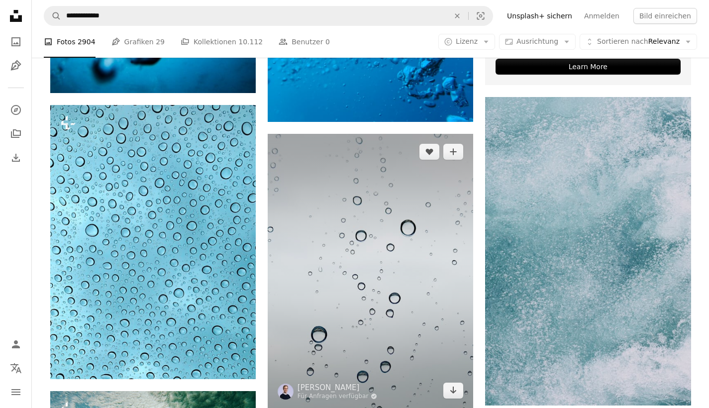
scroll to position [442, 0]
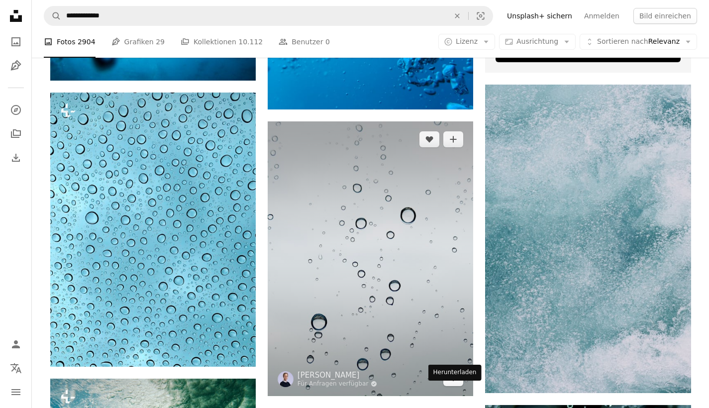
click at [455, 384] on icon "Arrow pointing down" at bounding box center [453, 378] width 8 height 12
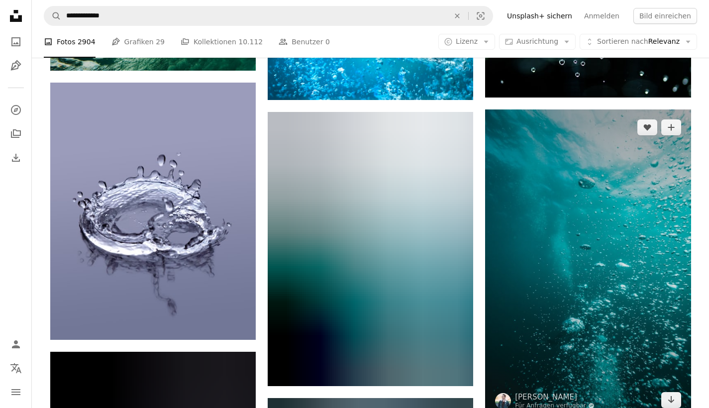
scroll to position [955, 0]
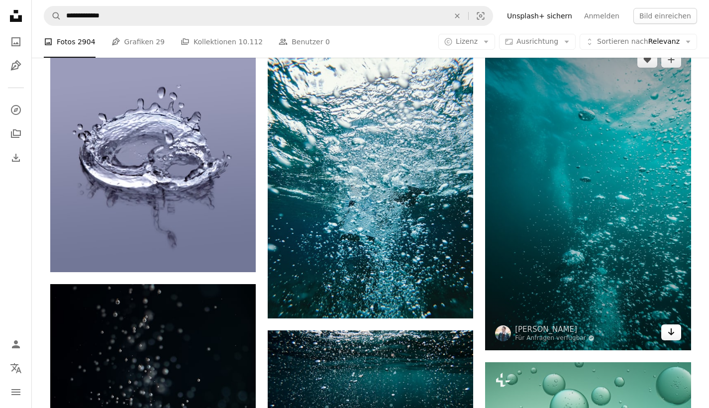
click at [664, 340] on link "Arrow pointing down" at bounding box center [671, 332] width 20 height 16
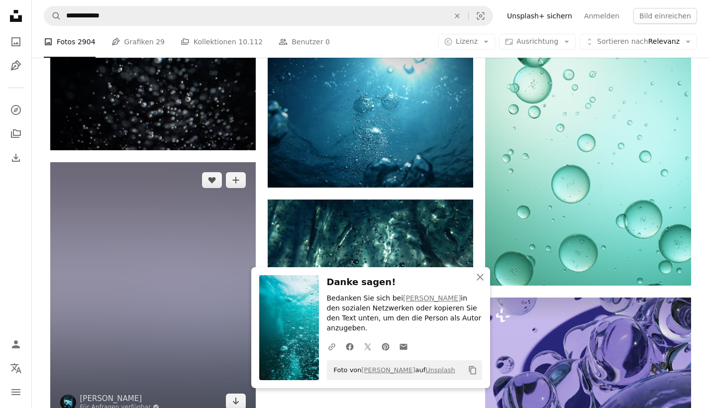
scroll to position [1384, 0]
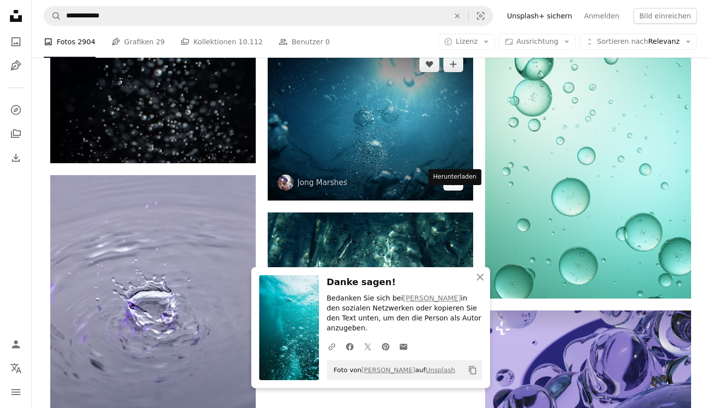
click at [457, 188] on icon "Arrow pointing down" at bounding box center [453, 182] width 8 height 12
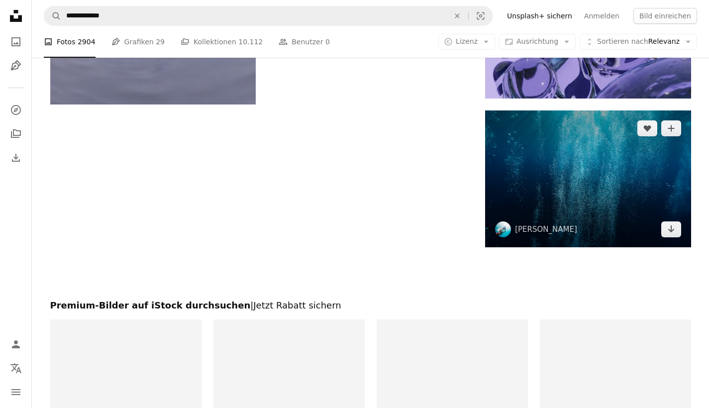
scroll to position [1555, 0]
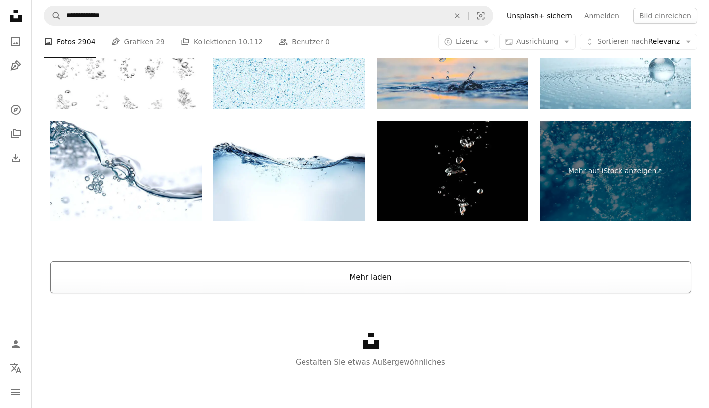
click at [367, 278] on button "Mehr laden" at bounding box center [370, 277] width 641 height 32
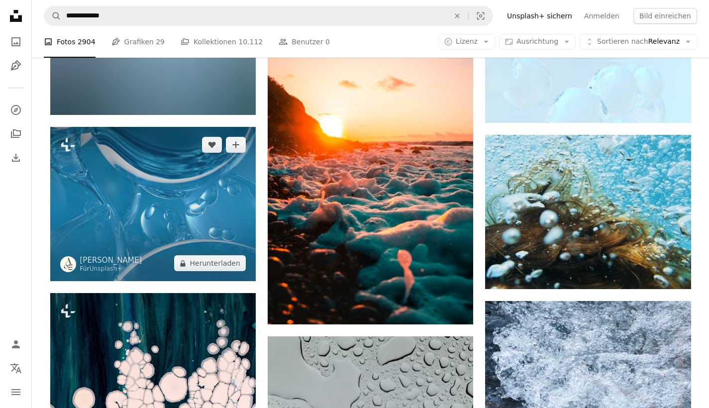
scroll to position [4494, 0]
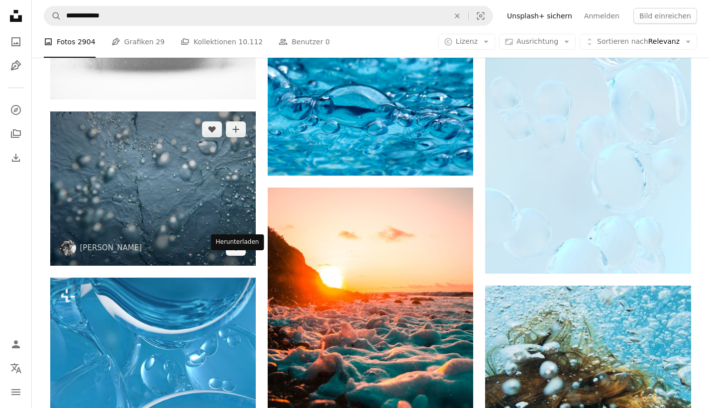
click at [236, 256] on link "Arrow pointing down" at bounding box center [236, 248] width 20 height 16
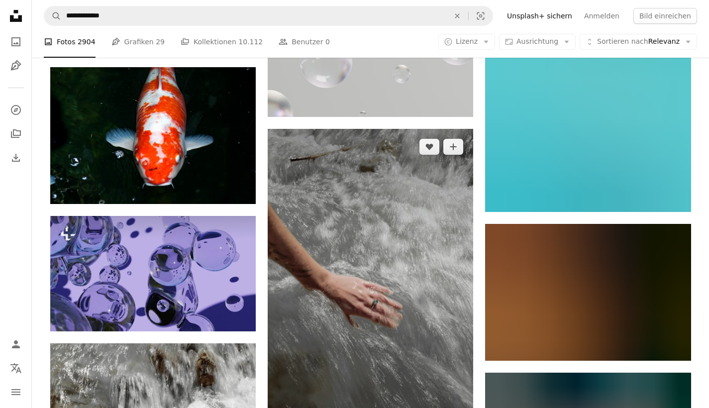
scroll to position [5997, 0]
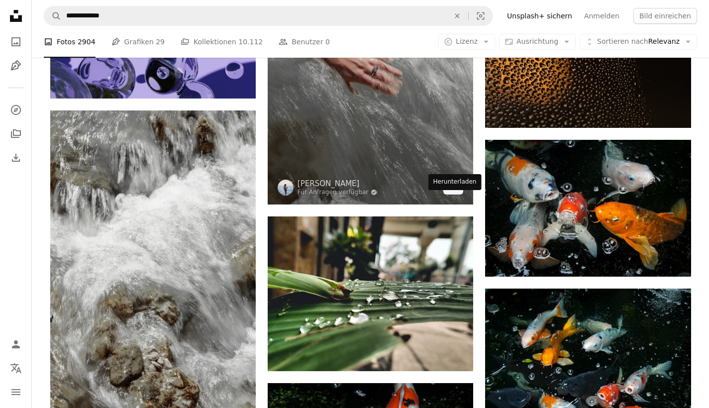
click at [455, 190] on icon "Herunterladen" at bounding box center [453, 186] width 6 height 7
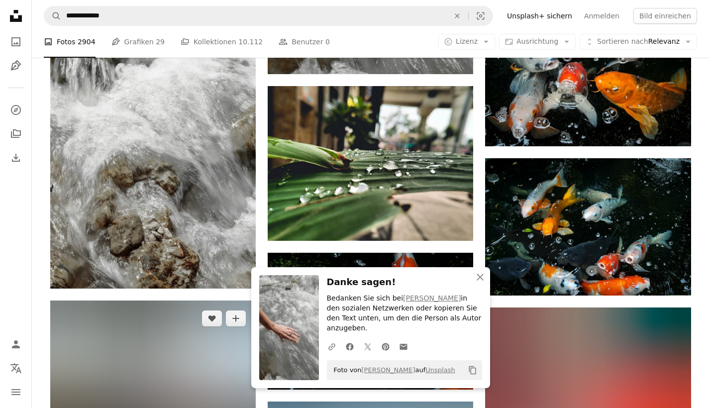
scroll to position [6203, 0]
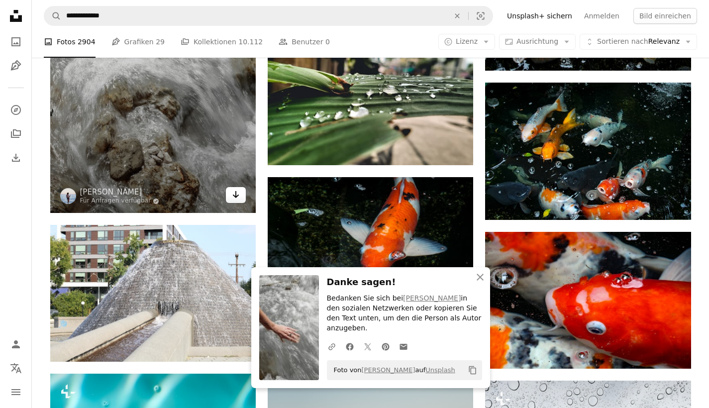
click at [244, 203] on link "Arrow pointing down" at bounding box center [236, 195] width 20 height 16
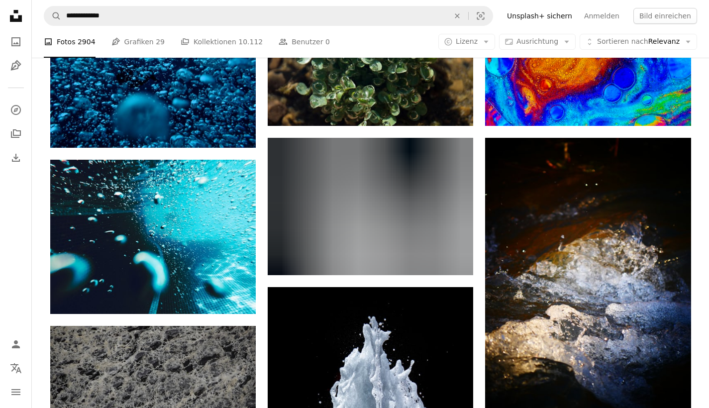
scroll to position [6945, 0]
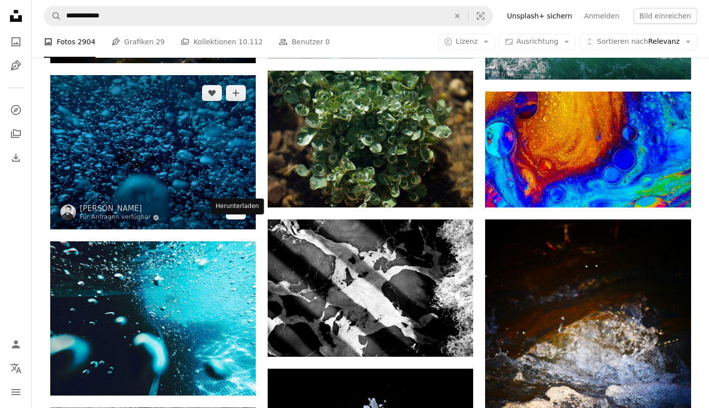
click at [233, 217] on icon "Arrow pointing down" at bounding box center [236, 211] width 8 height 12
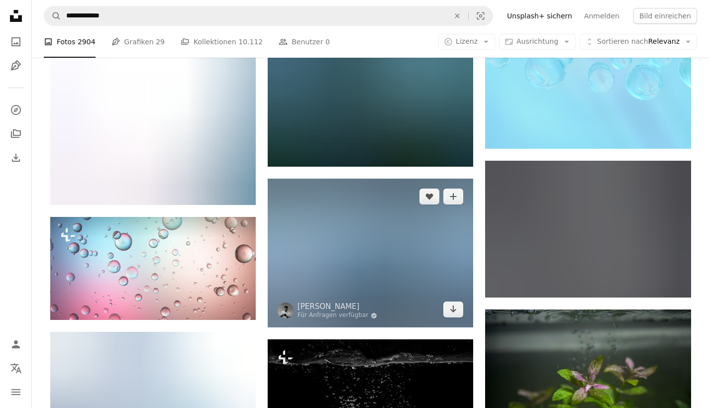
scroll to position [7838, 0]
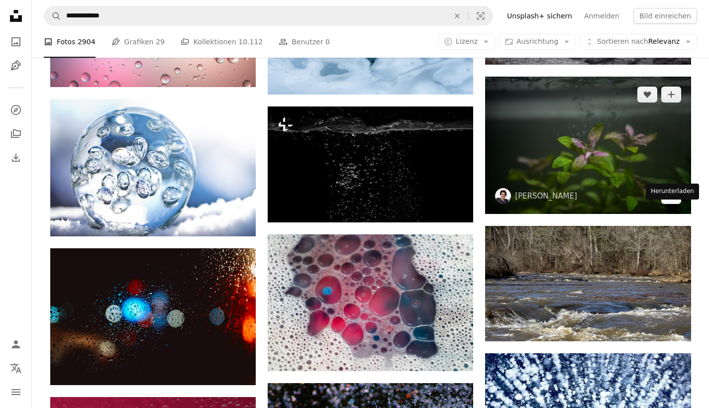
click at [674, 202] on icon "Arrow pointing down" at bounding box center [671, 196] width 8 height 12
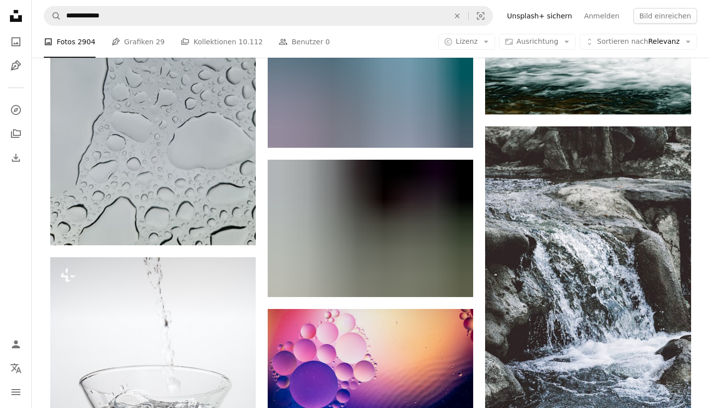
scroll to position [1039, 0]
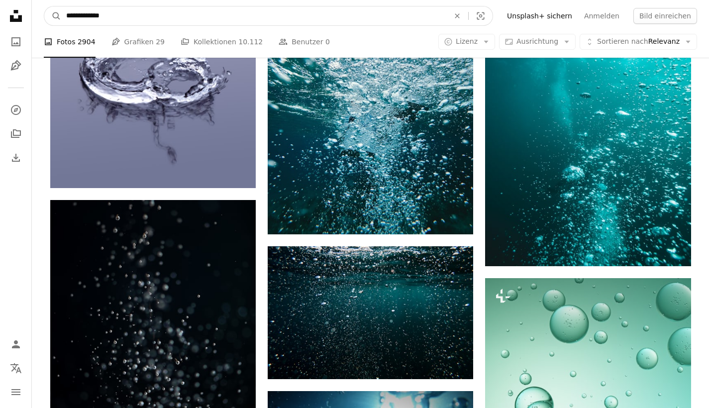
drag, startPoint x: 127, startPoint y: 12, endPoint x: 9, endPoint y: 7, distance: 117.6
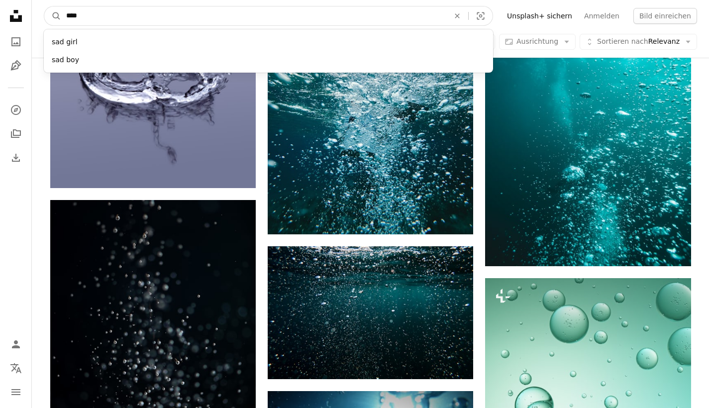
type input "****"
click at [53, 16] on button "A magnifying glass" at bounding box center [52, 15] width 17 height 19
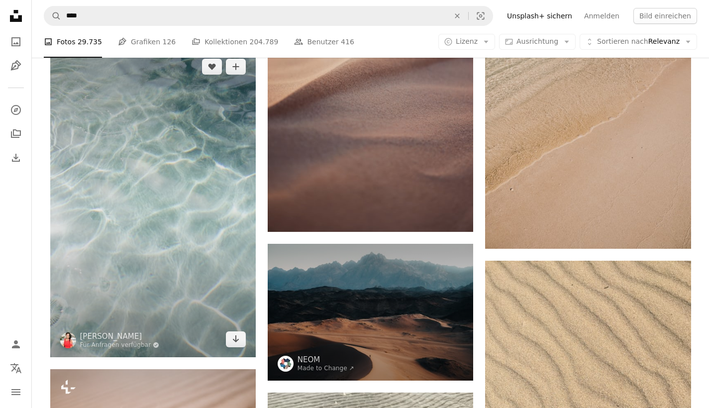
scroll to position [1130, 0]
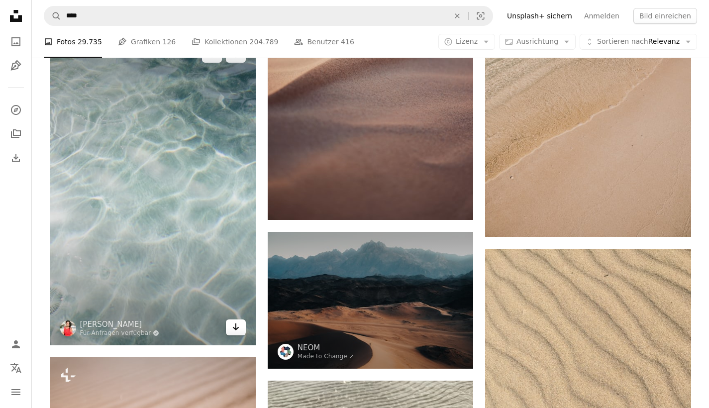
click at [236, 333] on icon "Arrow pointing down" at bounding box center [236, 327] width 8 height 12
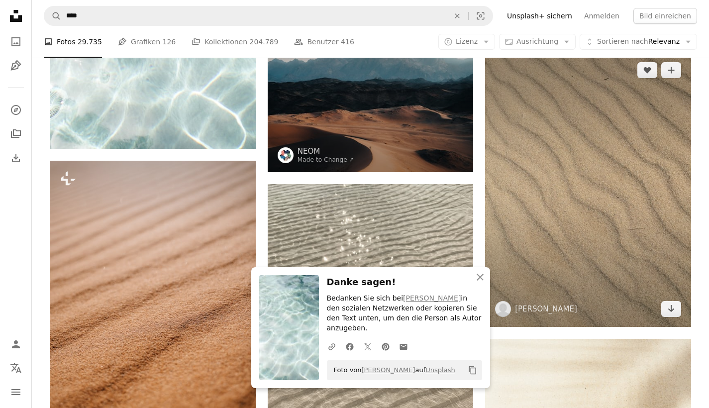
scroll to position [1478, 0]
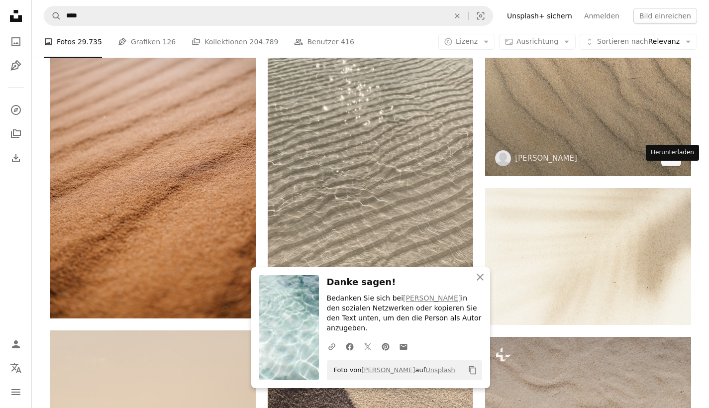
click at [673, 161] on icon "Herunterladen" at bounding box center [671, 157] width 6 height 7
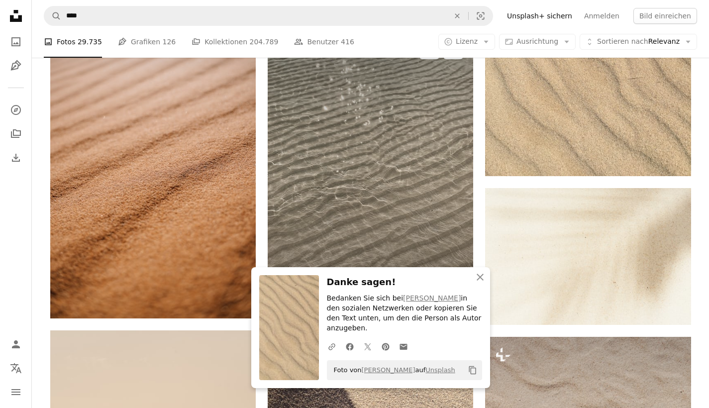
scroll to position [1527, 0]
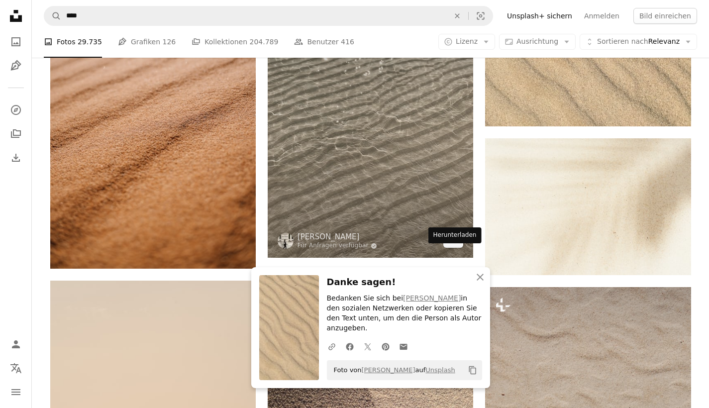
click at [459, 248] on link "Arrow pointing down" at bounding box center [453, 240] width 20 height 16
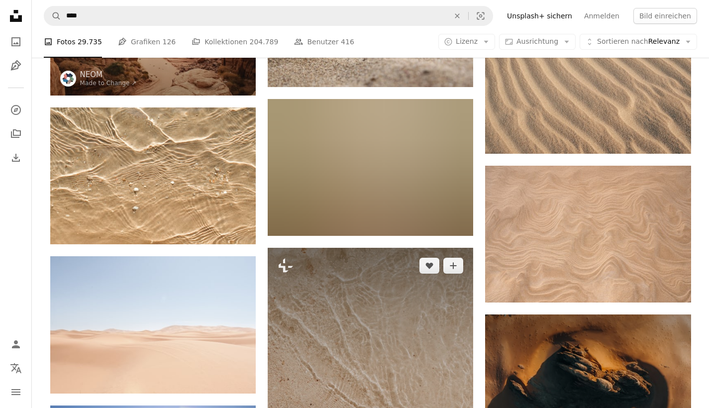
scroll to position [2881, 0]
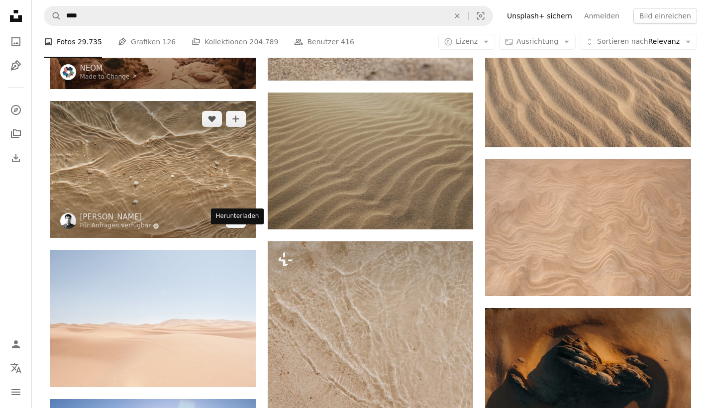
click at [236, 225] on icon "Arrow pointing down" at bounding box center [236, 220] width 8 height 12
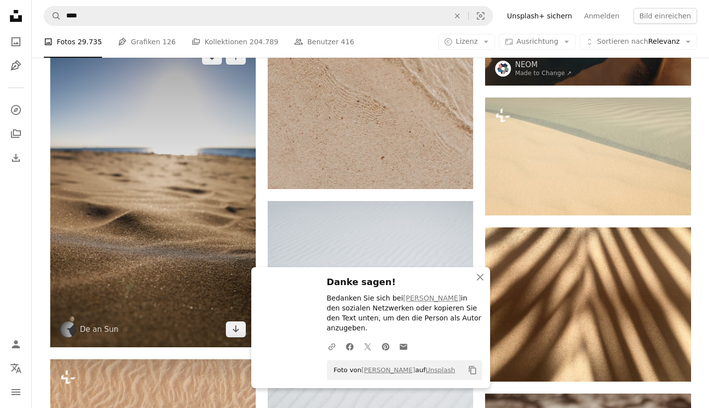
scroll to position [3335, 0]
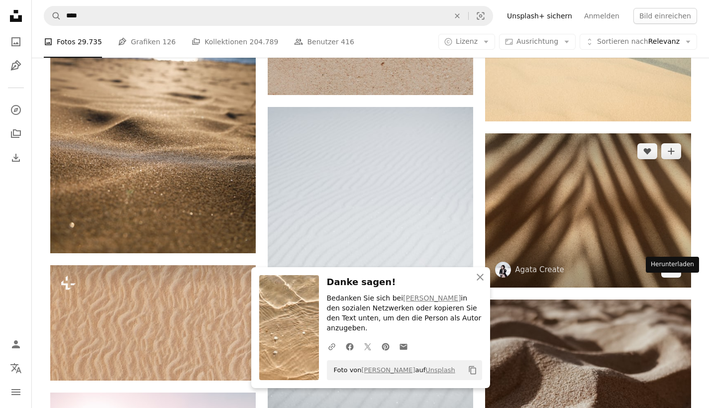
click at [675, 278] on link "Arrow pointing down" at bounding box center [671, 270] width 20 height 16
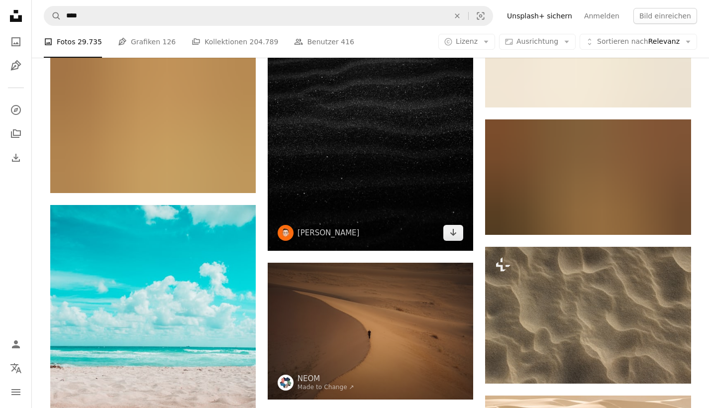
scroll to position [4873, 0]
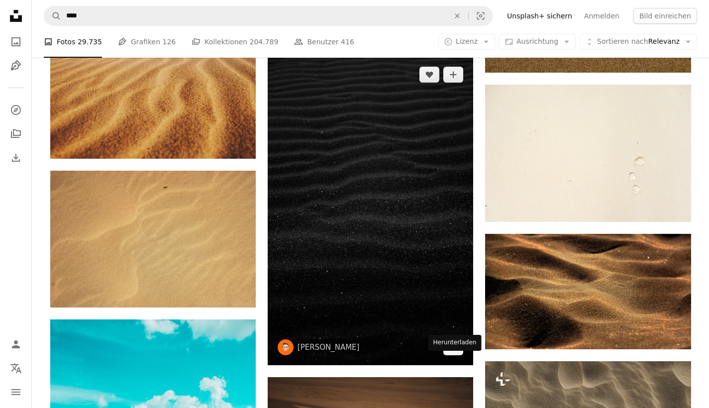
click at [460, 355] on link "Arrow pointing down" at bounding box center [453, 347] width 20 height 16
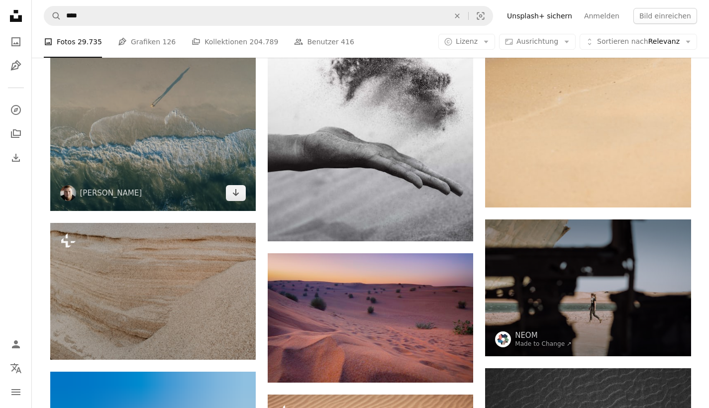
scroll to position [9377, 0]
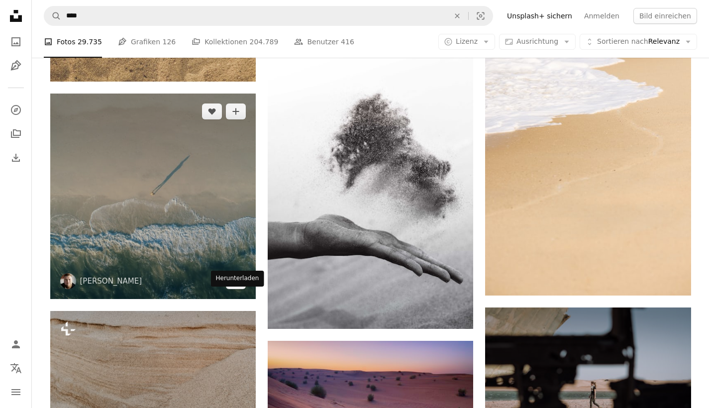
click at [241, 289] on link "Arrow pointing down" at bounding box center [236, 281] width 20 height 16
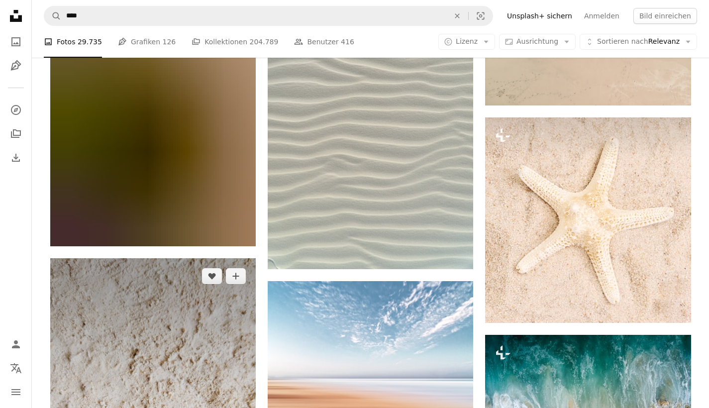
scroll to position [10272, 0]
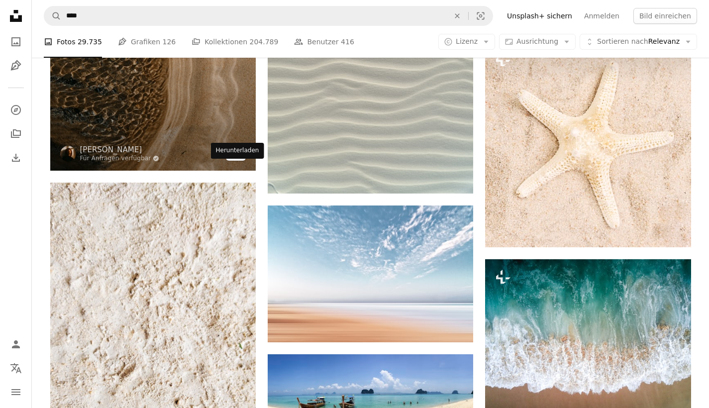
drag, startPoint x: 230, startPoint y: 168, endPoint x: 237, endPoint y: 171, distance: 7.3
click at [230, 161] on link "Arrow pointing down" at bounding box center [236, 153] width 20 height 16
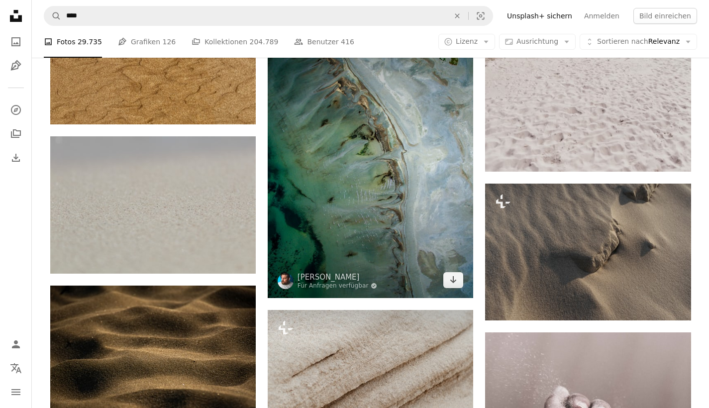
scroll to position [12511, 0]
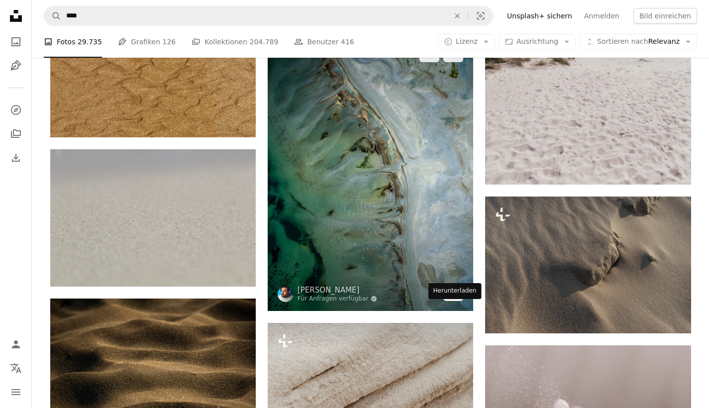
click at [451, 299] on icon "Arrow pointing down" at bounding box center [453, 293] width 8 height 12
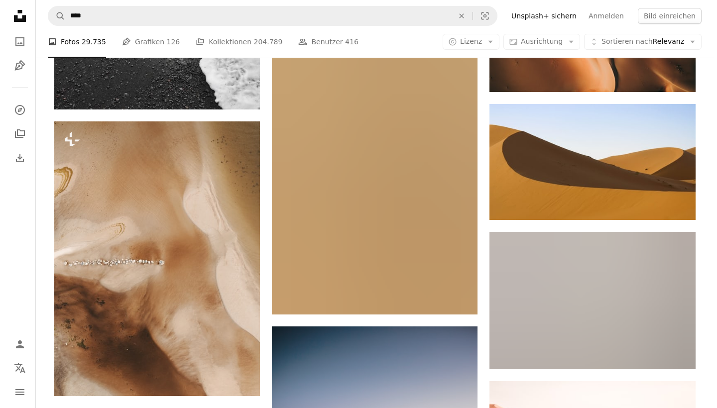
scroll to position [0, 0]
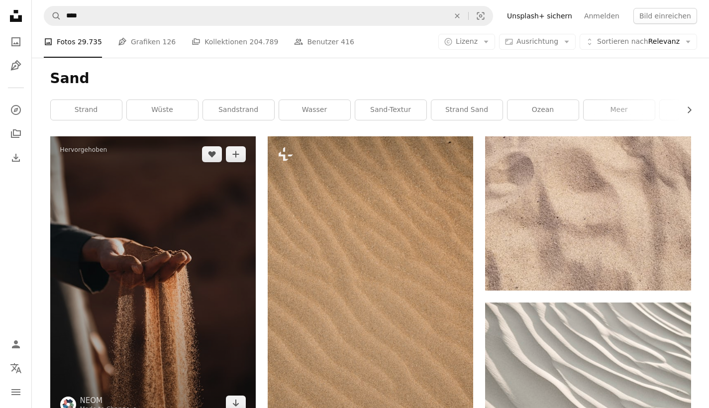
click at [171, 279] on img at bounding box center [153, 278] width 206 height 285
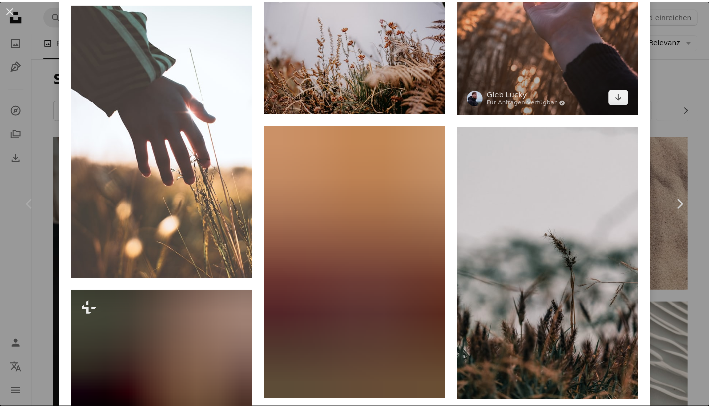
scroll to position [1312, 0]
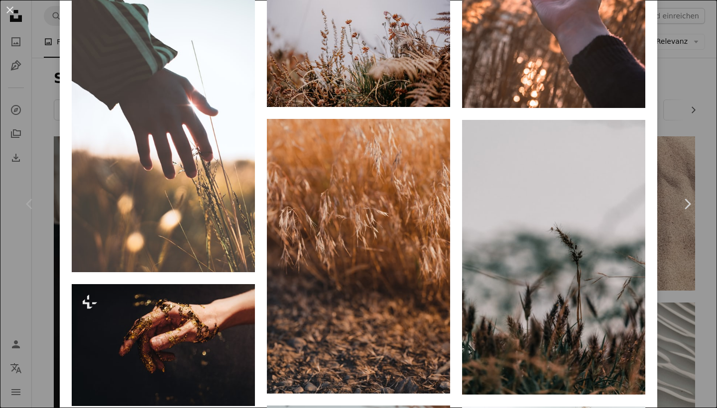
click at [664, 131] on div "An X shape Chevron left Chevron right NEOM Made to Change ↗ A heart A plus sign…" at bounding box center [358, 204] width 717 height 408
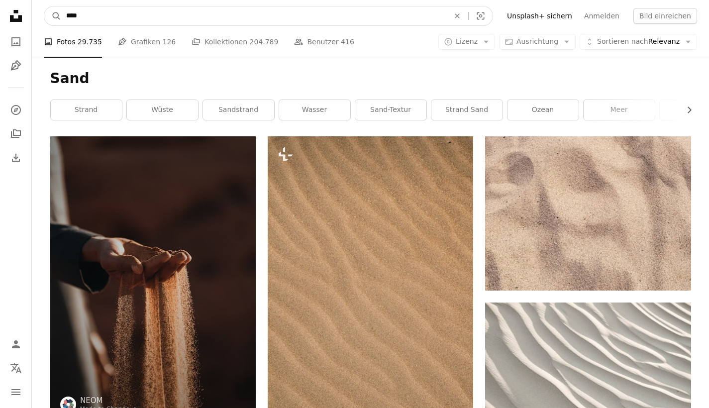
click at [103, 13] on input "****" at bounding box center [253, 15] width 385 height 19
type input "*********"
click at [53, 16] on button "A magnifying glass" at bounding box center [52, 15] width 17 height 19
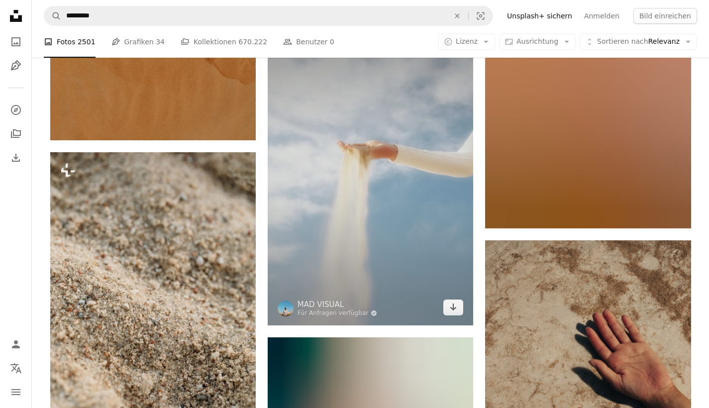
scroll to position [4533, 0]
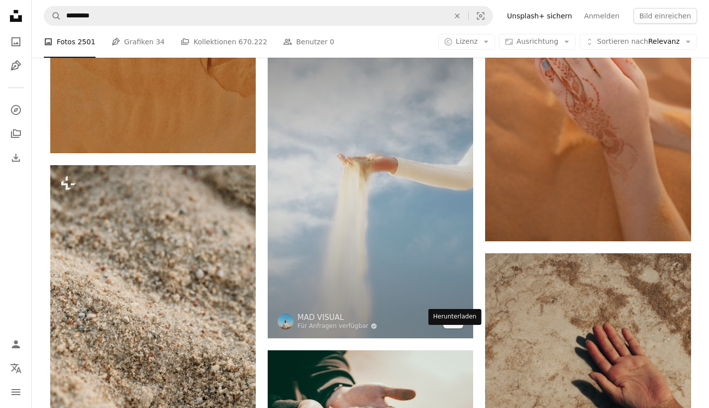
click at [456, 326] on icon "Arrow pointing down" at bounding box center [453, 320] width 8 height 12
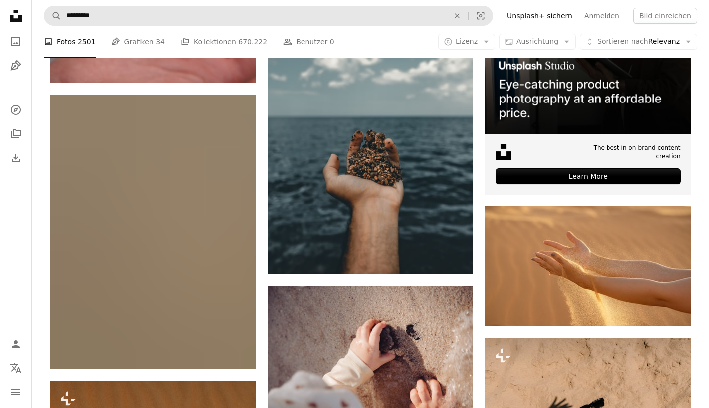
scroll to position [2388, 0]
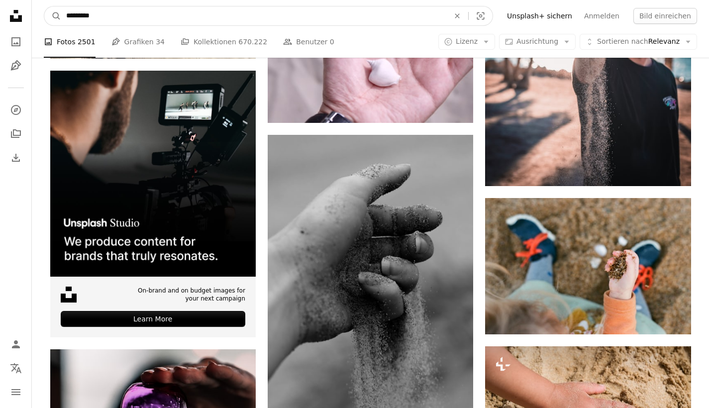
click at [114, 20] on input "*********" at bounding box center [253, 15] width 385 height 19
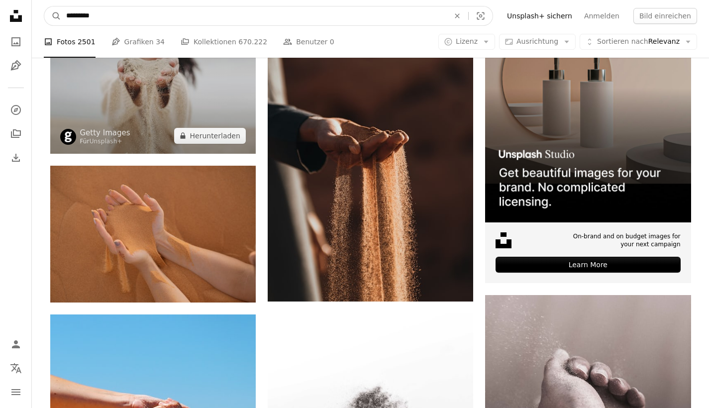
scroll to position [0, 0]
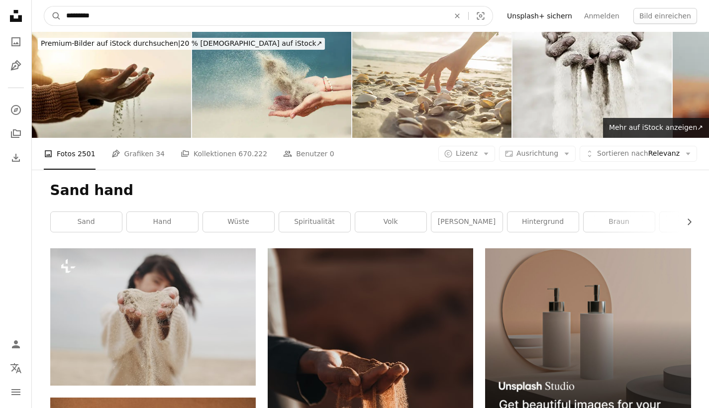
drag, startPoint x: 78, startPoint y: 16, endPoint x: 7, endPoint y: 18, distance: 70.7
type input "**********"
click at [53, 16] on button "A magnifying glass" at bounding box center [52, 15] width 17 height 19
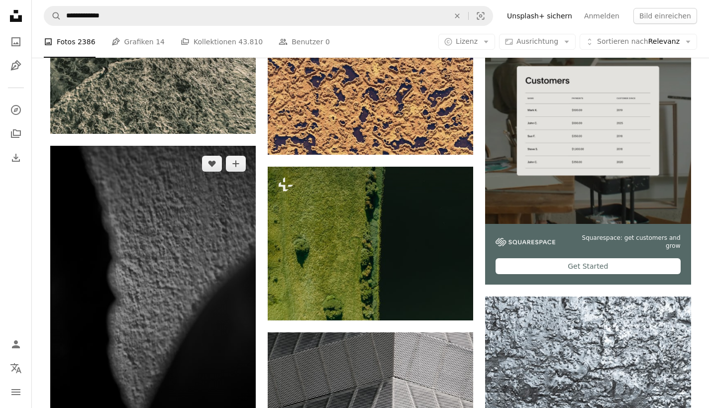
scroll to position [224, 0]
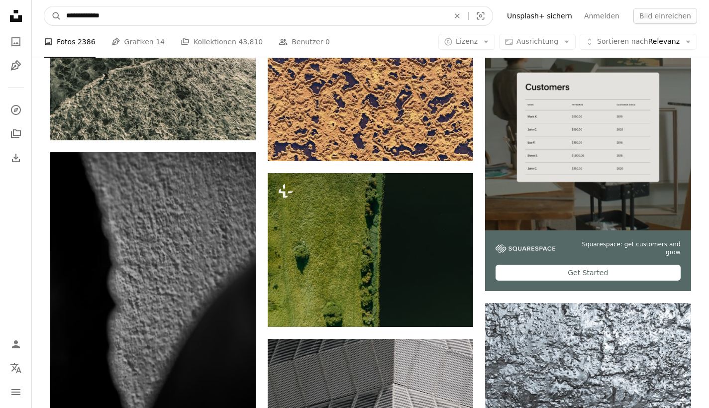
click at [88, 18] on input "**********" at bounding box center [253, 15] width 385 height 19
type input "**********"
click at [53, 16] on button "A magnifying glass" at bounding box center [52, 15] width 17 height 19
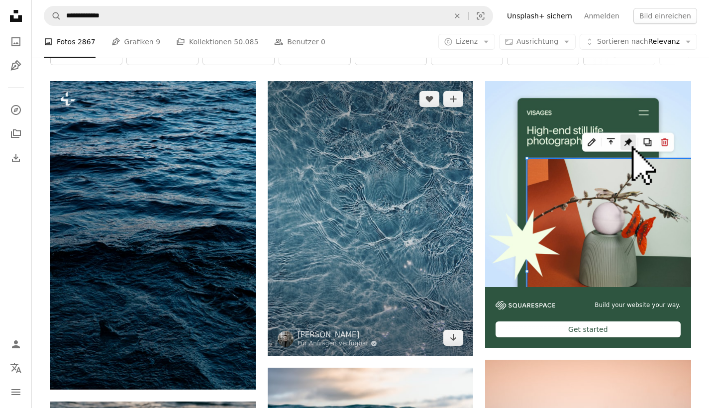
scroll to position [180, 0]
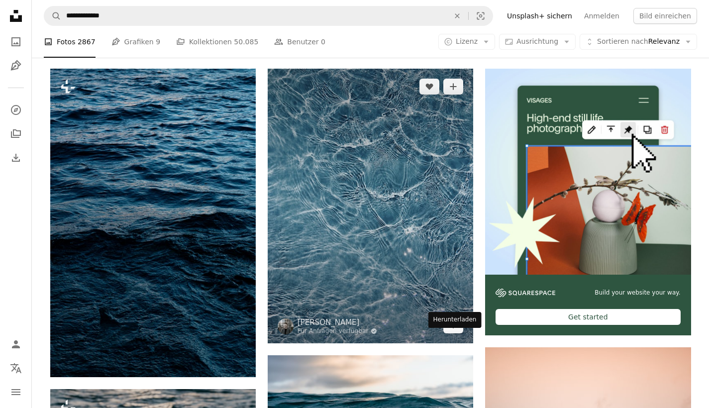
click at [454, 328] on icon "Herunterladen" at bounding box center [453, 325] width 6 height 7
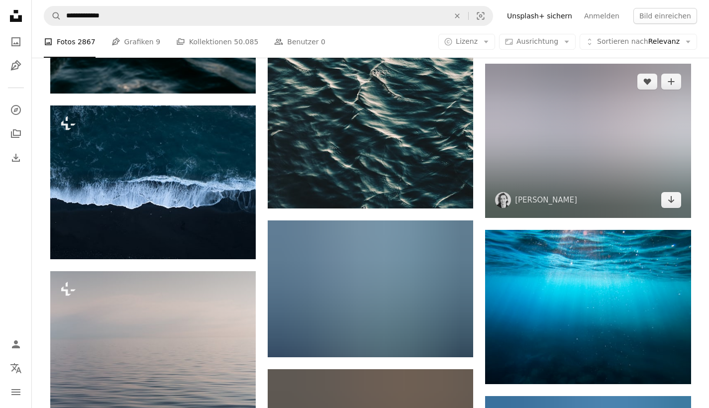
scroll to position [860, 0]
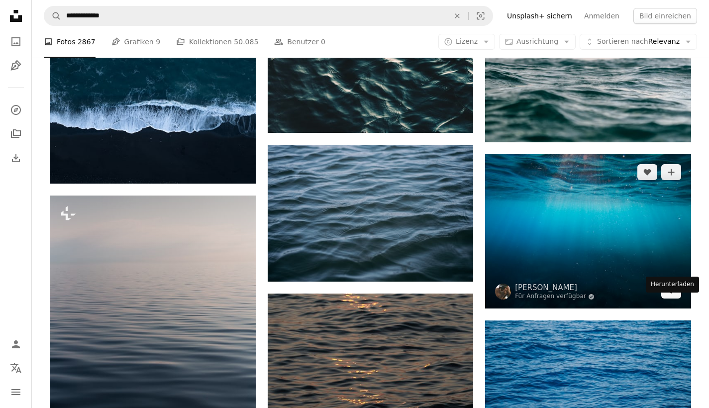
click at [670, 294] on icon "Herunterladen" at bounding box center [671, 290] width 6 height 7
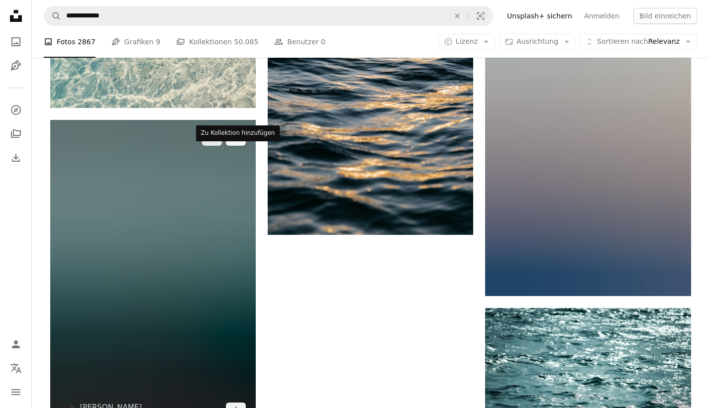
scroll to position [1421, 0]
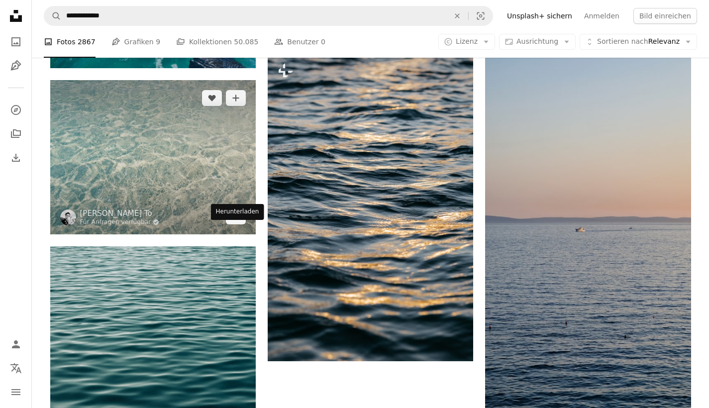
click at [231, 224] on link "Arrow pointing down" at bounding box center [236, 217] width 20 height 16
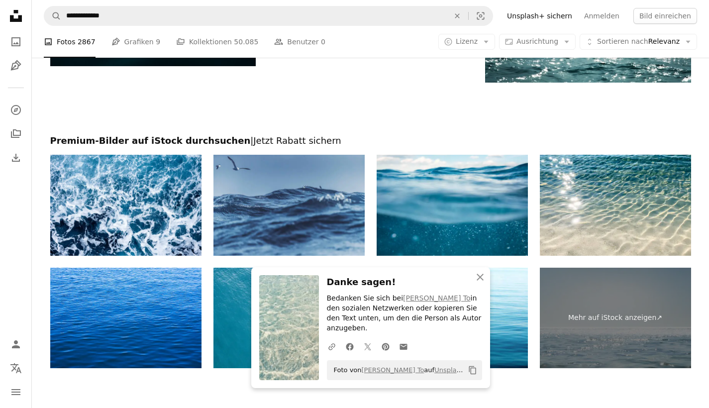
scroll to position [1985, 0]
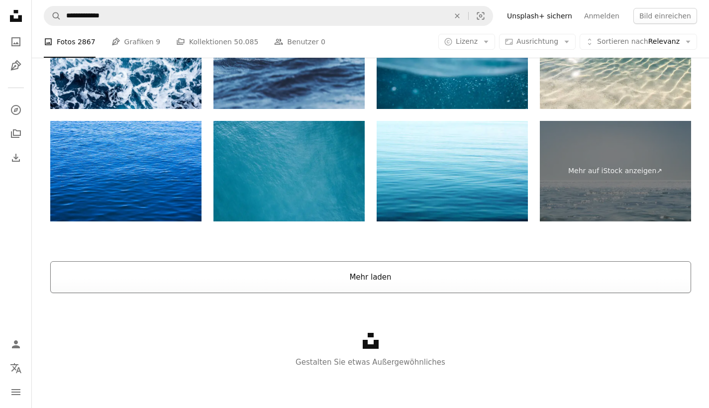
click at [362, 284] on button "Mehr laden" at bounding box center [370, 277] width 641 height 32
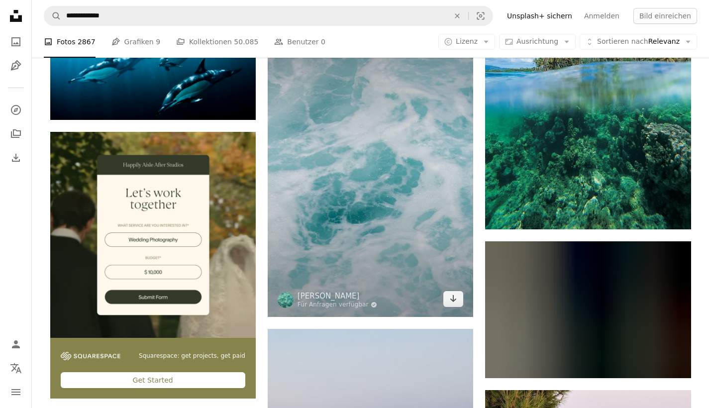
scroll to position [2653, 0]
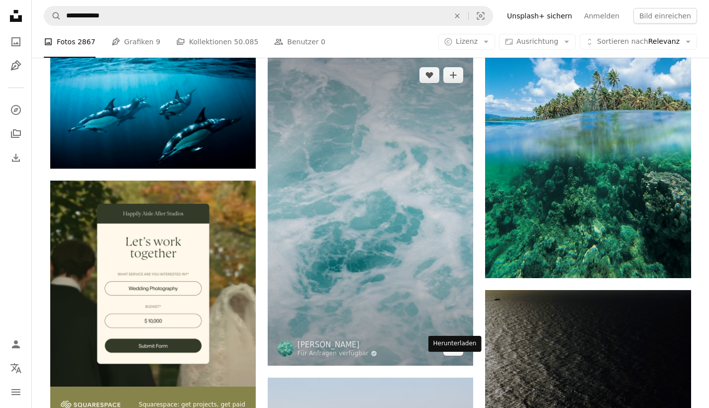
click at [449, 353] on icon "Arrow pointing down" at bounding box center [453, 347] width 8 height 12
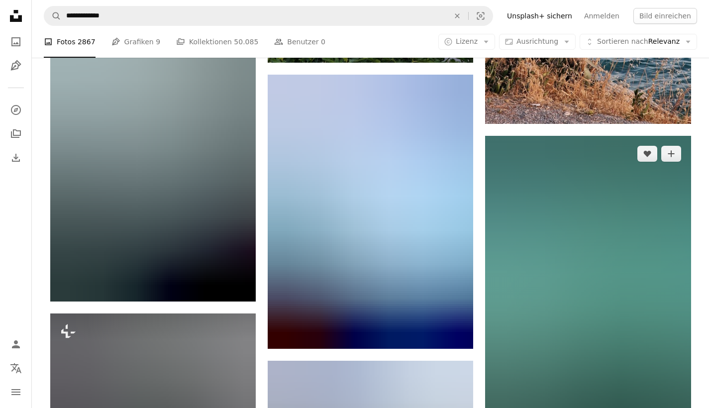
scroll to position [3404, 0]
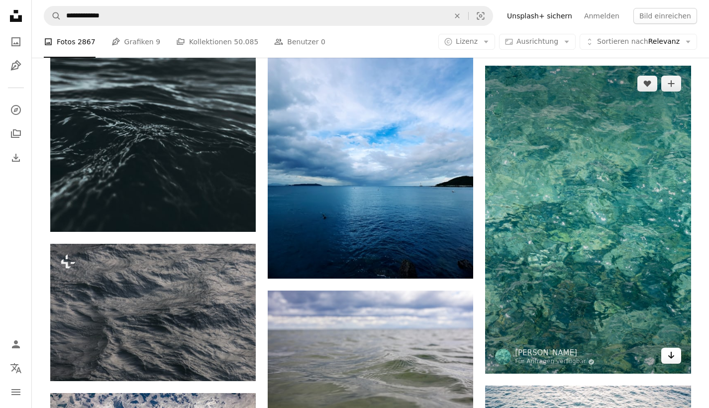
click at [672, 359] on icon "Herunterladen" at bounding box center [671, 355] width 6 height 7
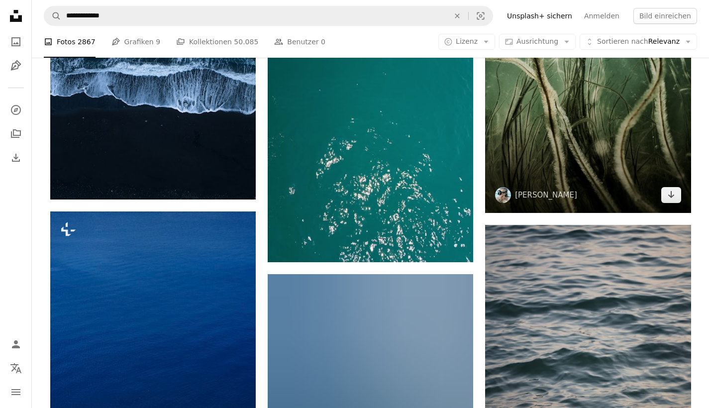
scroll to position [3849, 0]
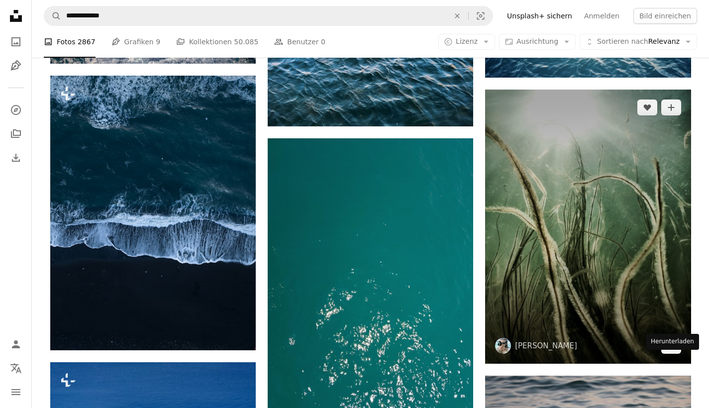
click at [670, 351] on icon "Arrow pointing down" at bounding box center [671, 345] width 8 height 12
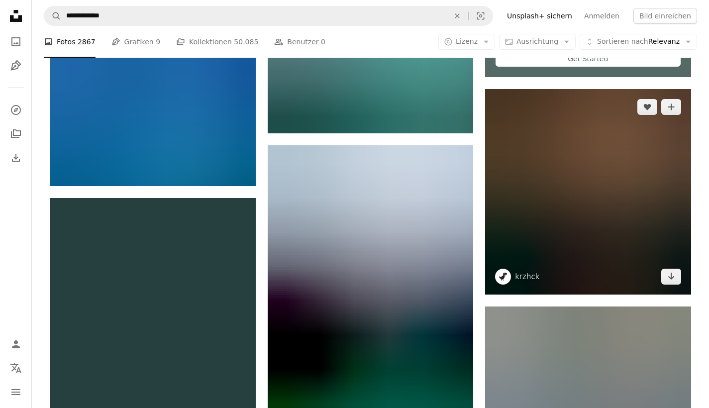
scroll to position [4891, 0]
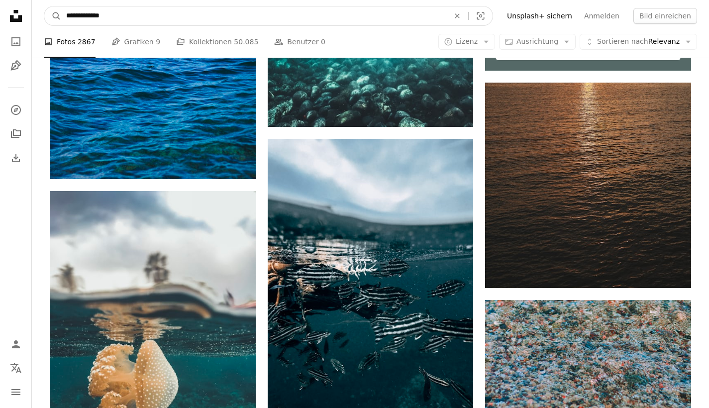
drag, startPoint x: 120, startPoint y: 15, endPoint x: 0, endPoint y: 5, distance: 120.9
click at [137, 11] on input "**********" at bounding box center [253, 15] width 385 height 19
click at [136, 14] on input "**********" at bounding box center [253, 15] width 385 height 19
type input "**********"
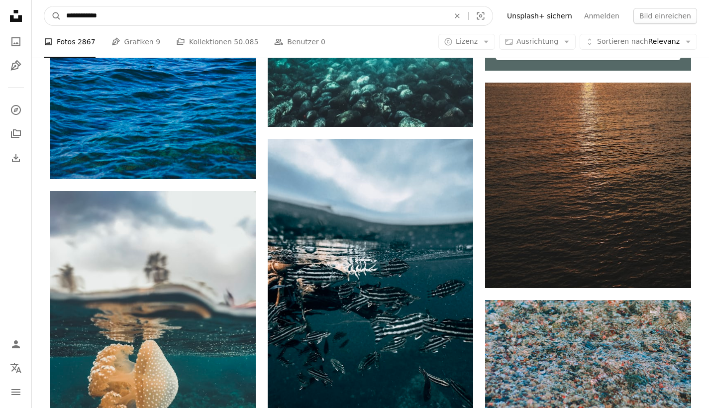
click at [53, 16] on button "A magnifying glass" at bounding box center [52, 15] width 17 height 19
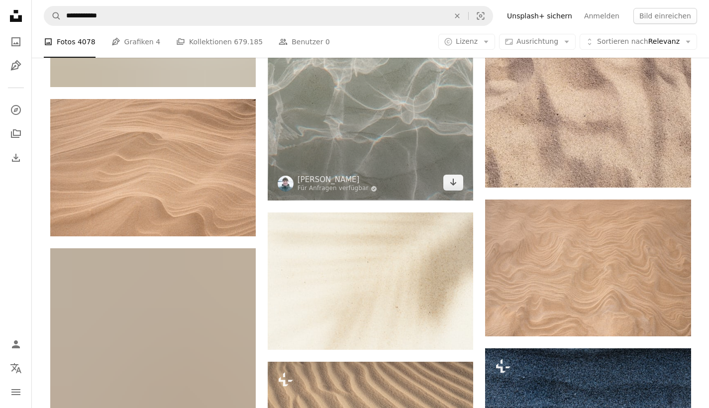
scroll to position [1321, 0]
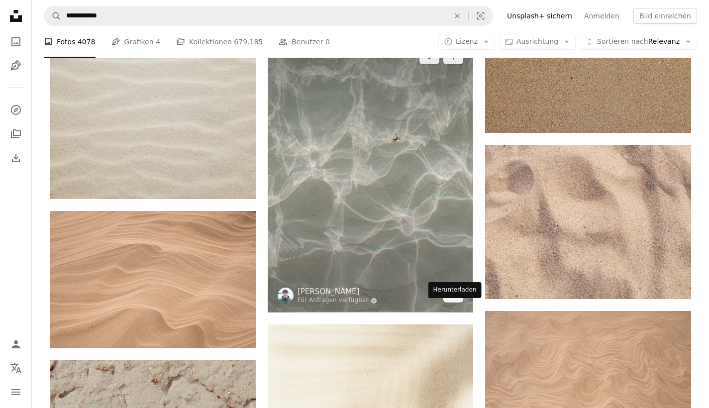
click at [452, 300] on icon "Arrow pointing down" at bounding box center [453, 294] width 8 height 12
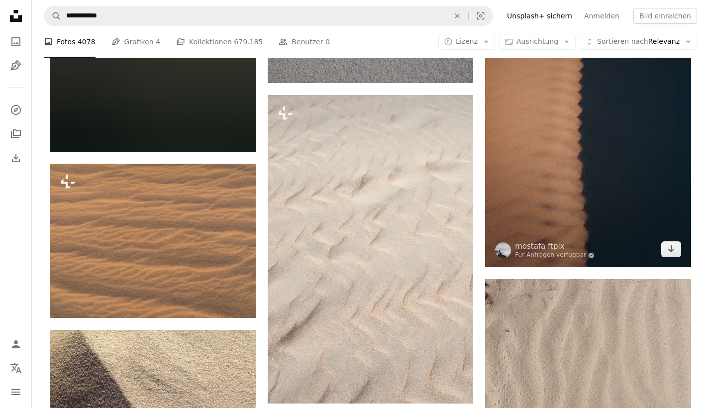
scroll to position [3901, 0]
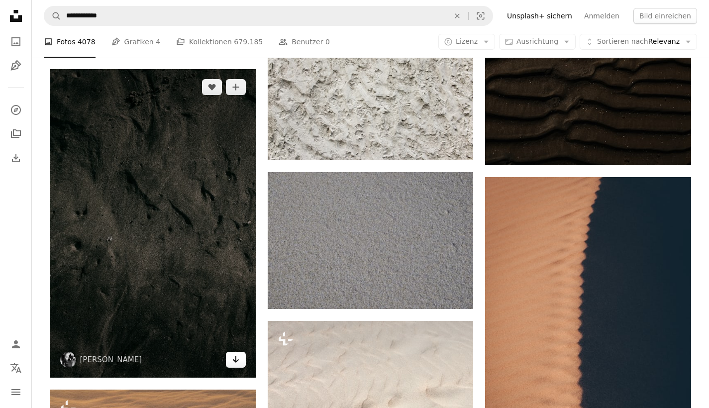
click at [236, 368] on link "Arrow pointing down" at bounding box center [236, 360] width 20 height 16
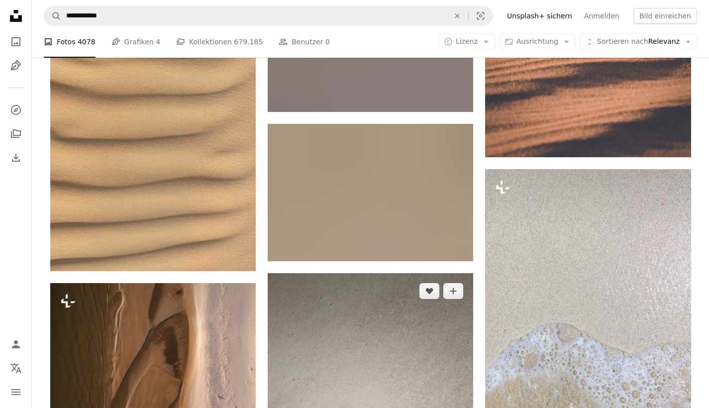
scroll to position [6641, 0]
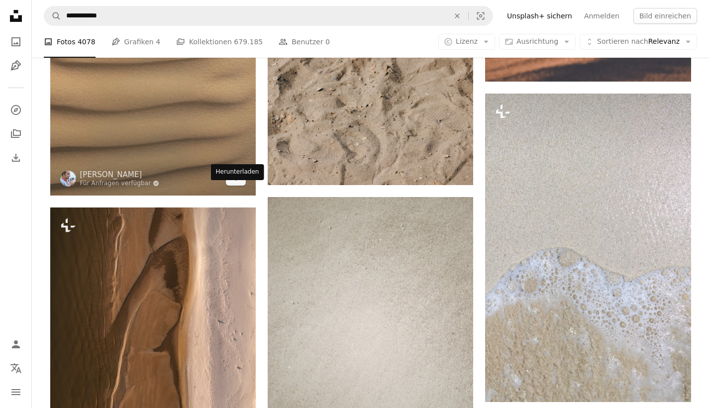
click at [233, 181] on icon "Herunterladen" at bounding box center [236, 177] width 6 height 7
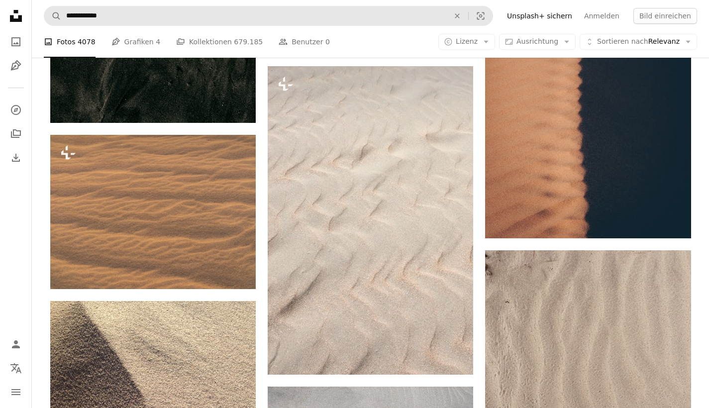
scroll to position [0, 0]
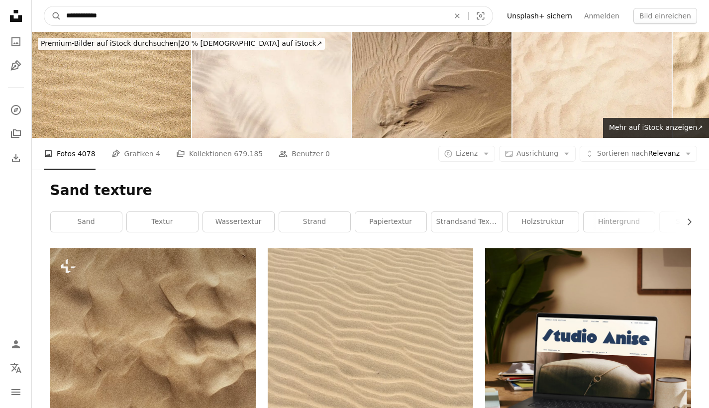
click at [120, 21] on input "**********" at bounding box center [253, 15] width 385 height 19
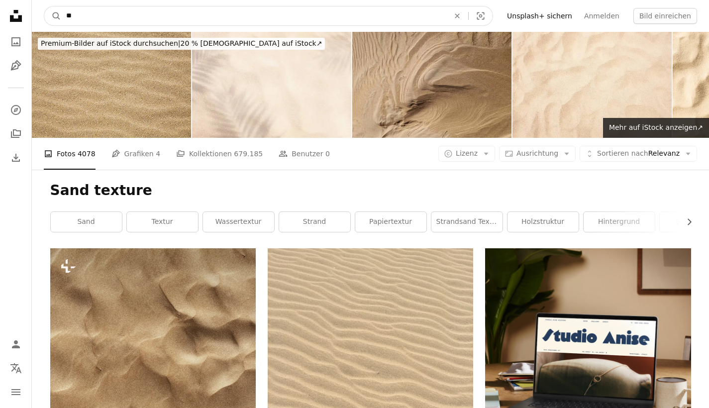
type input "*"
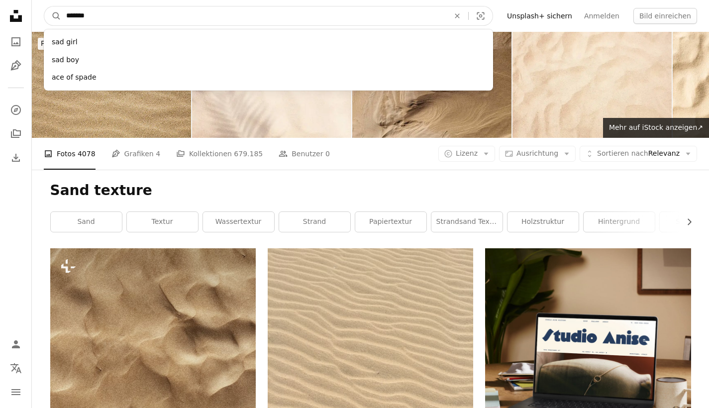
type input "*******"
click at [53, 16] on button "A magnifying glass" at bounding box center [52, 15] width 17 height 19
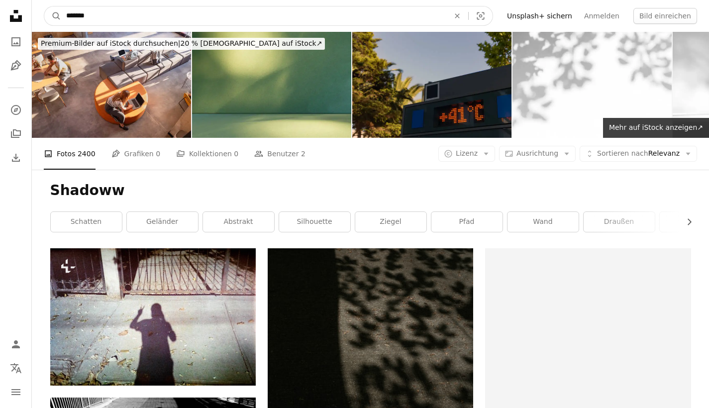
click at [132, 22] on input "*******" at bounding box center [253, 15] width 385 height 19
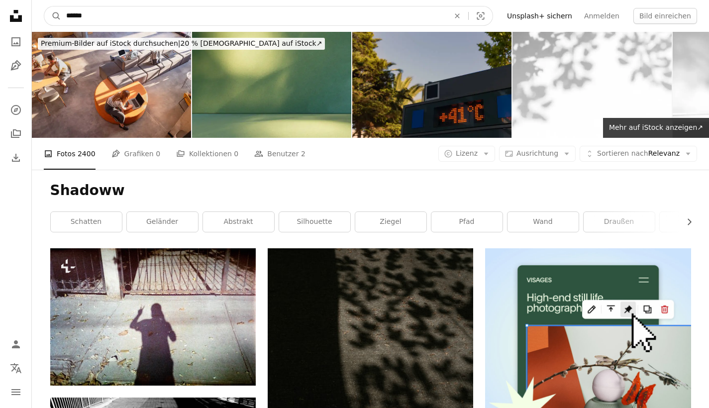
type input "*******"
click at [53, 16] on button "A magnifying glass" at bounding box center [52, 15] width 17 height 19
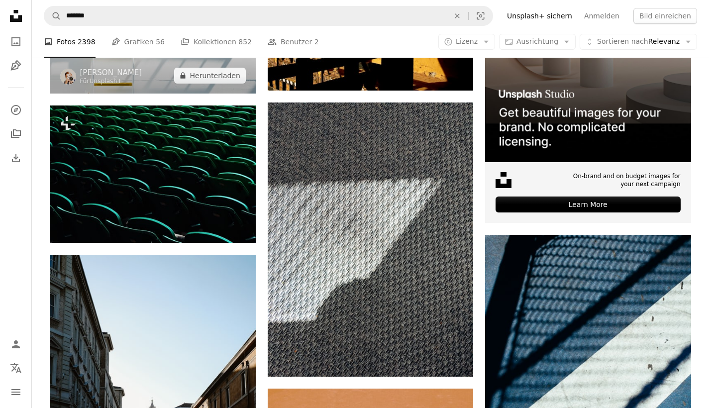
scroll to position [217, 0]
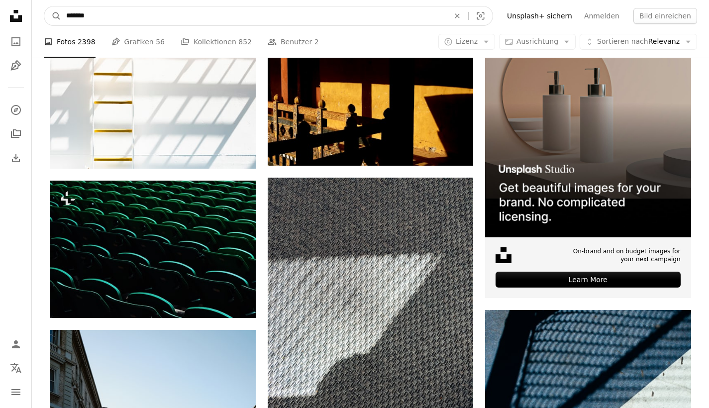
click at [68, 15] on input "*******" at bounding box center [253, 15] width 385 height 19
type input "**********"
click at [53, 16] on button "A magnifying glass" at bounding box center [52, 15] width 17 height 19
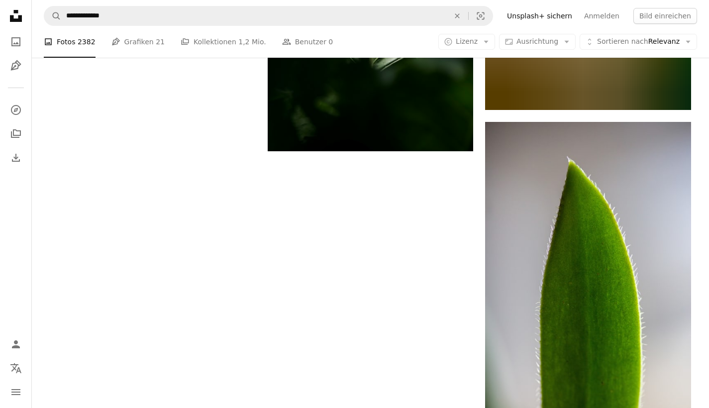
scroll to position [1834, 0]
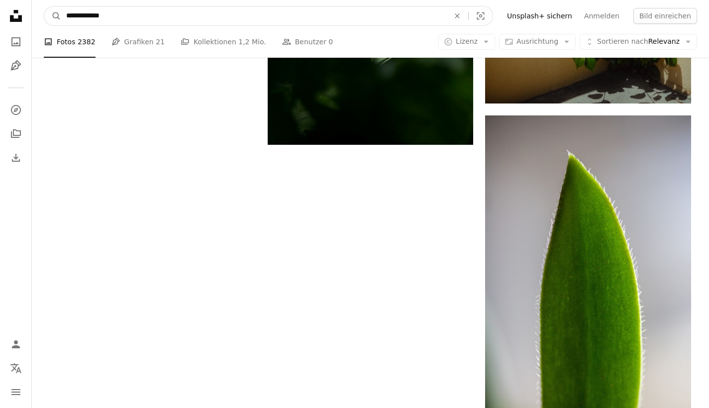
click at [142, 21] on input "**********" at bounding box center [253, 15] width 385 height 19
type input "*"
type input "**********"
click at [53, 16] on button "A magnifying glass" at bounding box center [52, 15] width 17 height 19
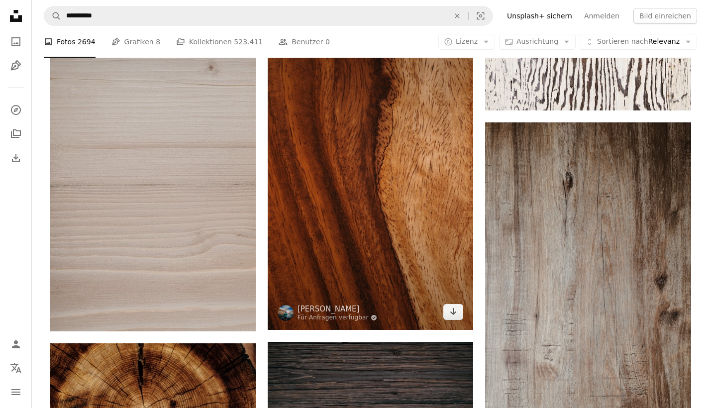
scroll to position [855, 0]
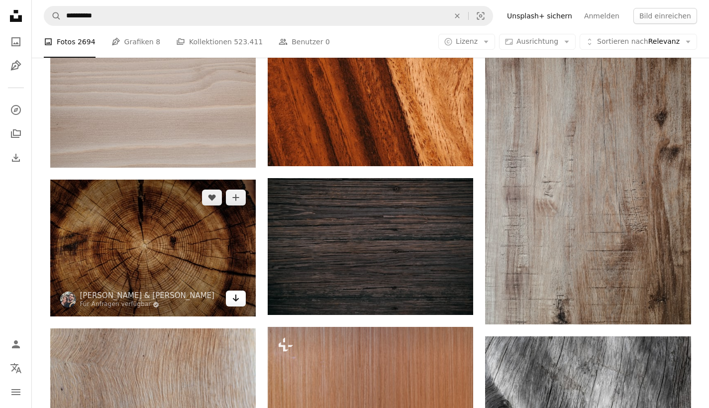
click at [238, 302] on icon "Herunterladen" at bounding box center [236, 298] width 6 height 7
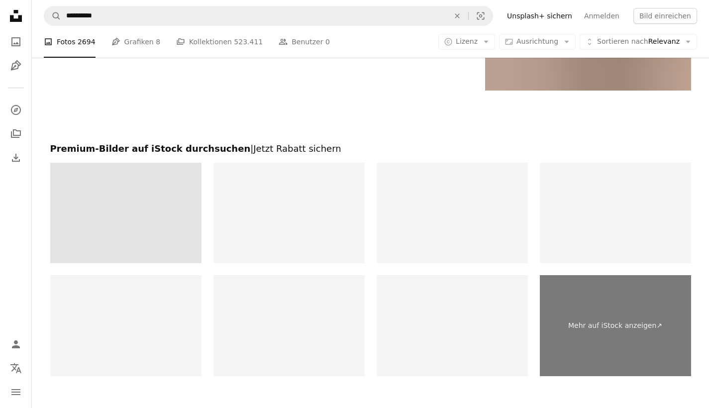
scroll to position [1955, 0]
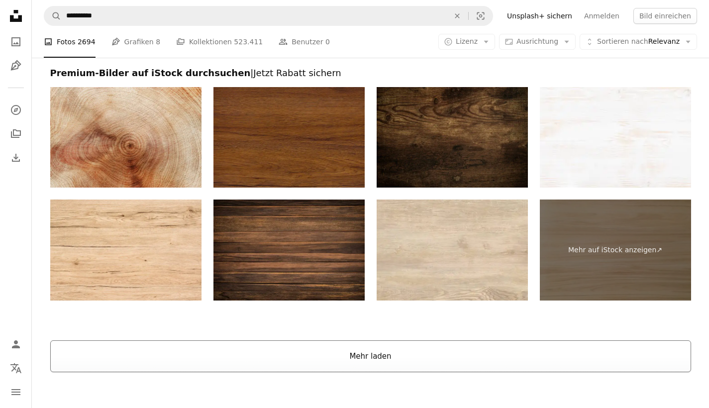
click at [337, 372] on button "Mehr laden" at bounding box center [370, 356] width 641 height 32
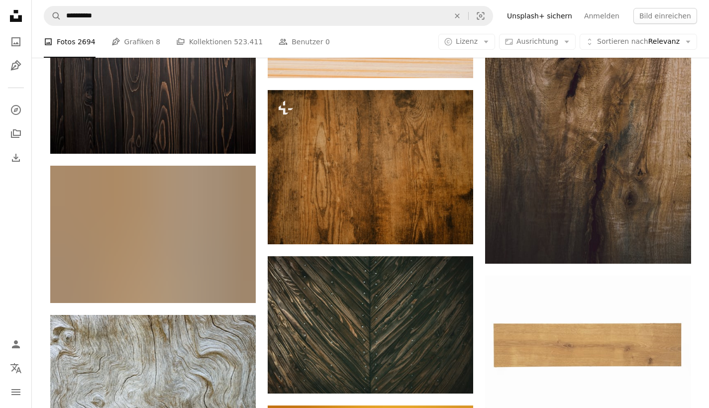
scroll to position [3188, 0]
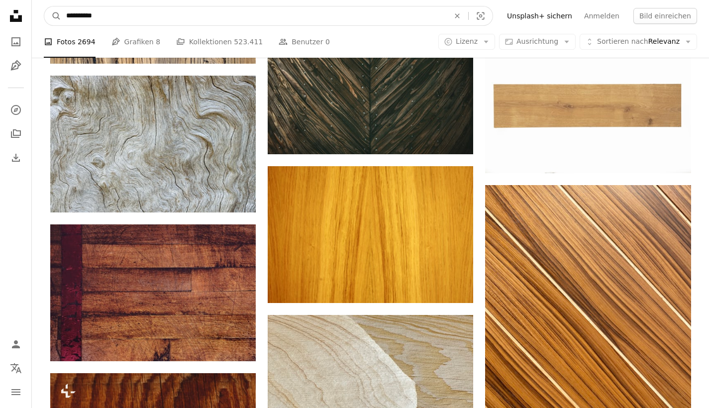
click at [129, 18] on input "**********" at bounding box center [253, 15] width 385 height 19
type input "**********"
click at [53, 16] on button "A magnifying glass" at bounding box center [52, 15] width 17 height 19
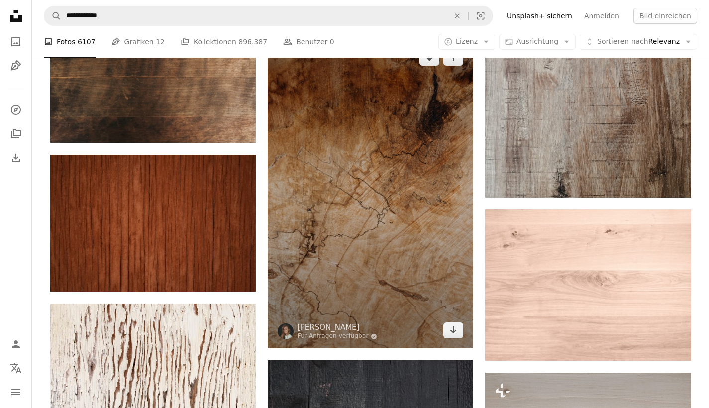
scroll to position [701, 0]
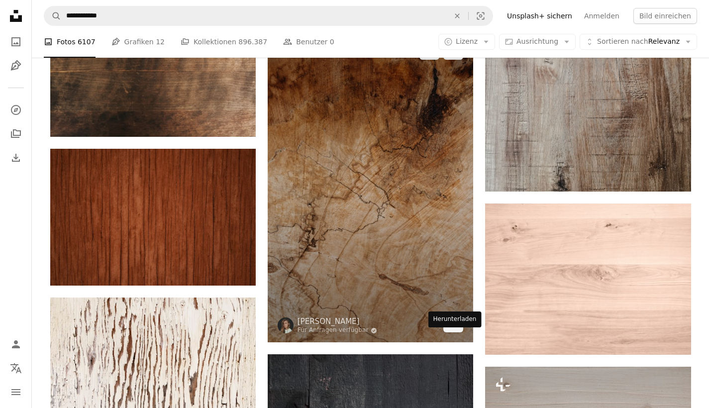
click at [451, 330] on icon "Arrow pointing down" at bounding box center [453, 324] width 8 height 12
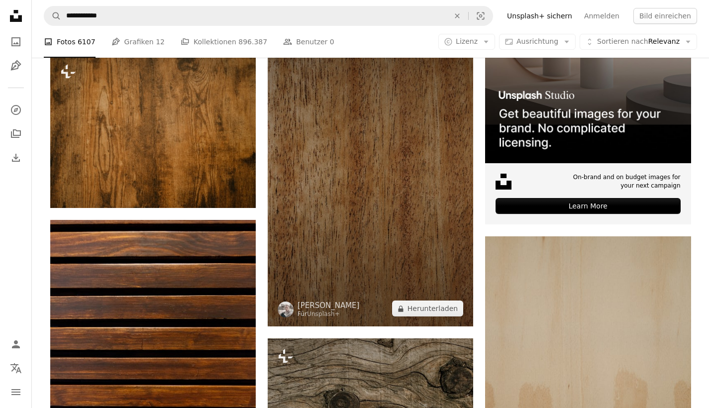
scroll to position [5405, 0]
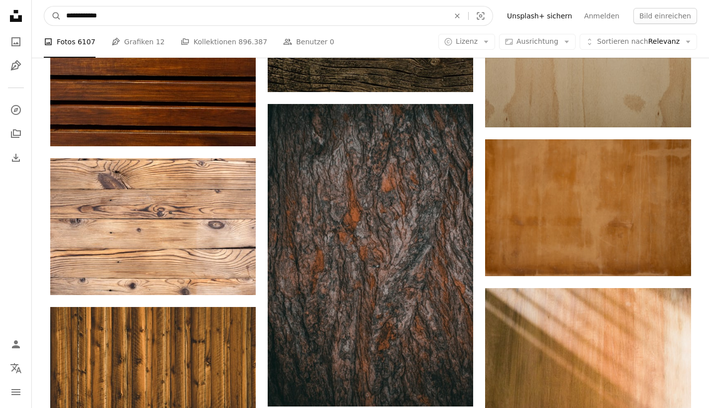
click at [155, 14] on input "**********" at bounding box center [253, 15] width 385 height 19
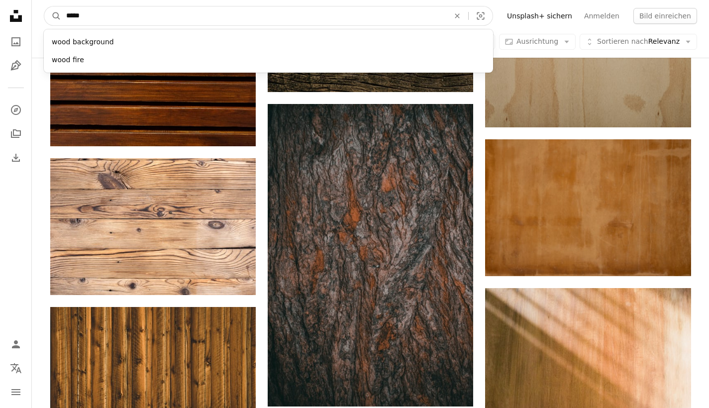
type input "****"
click at [53, 16] on button "A magnifying glass" at bounding box center [52, 15] width 17 height 19
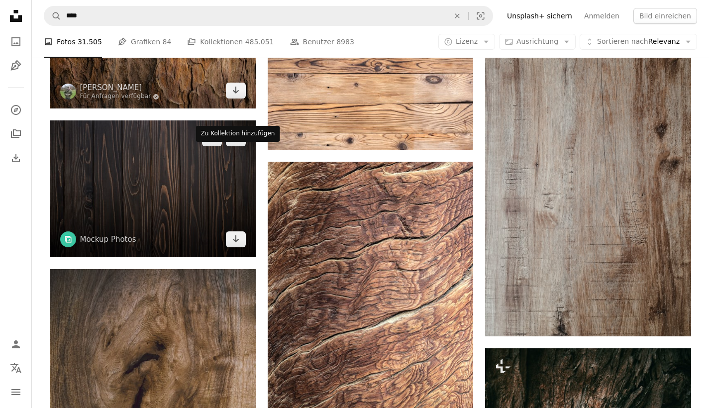
scroll to position [872, 0]
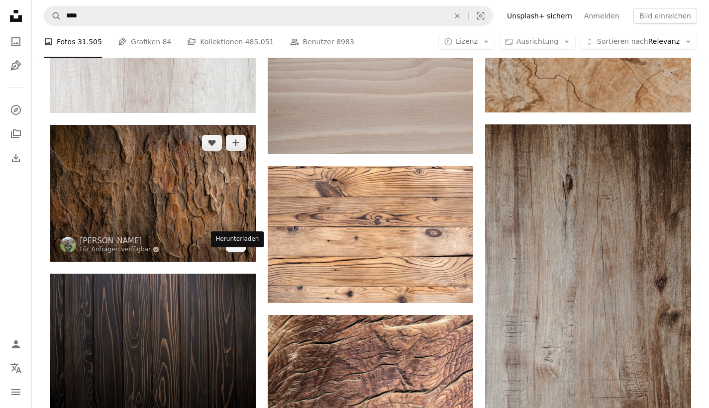
click at [238, 249] on icon "Arrow pointing down" at bounding box center [236, 243] width 8 height 12
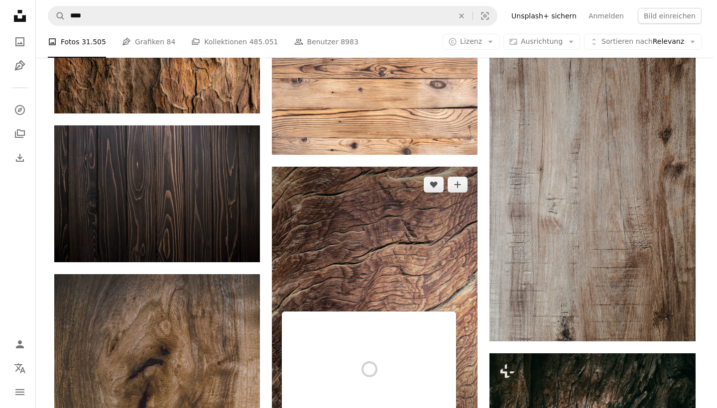
scroll to position [857, 0]
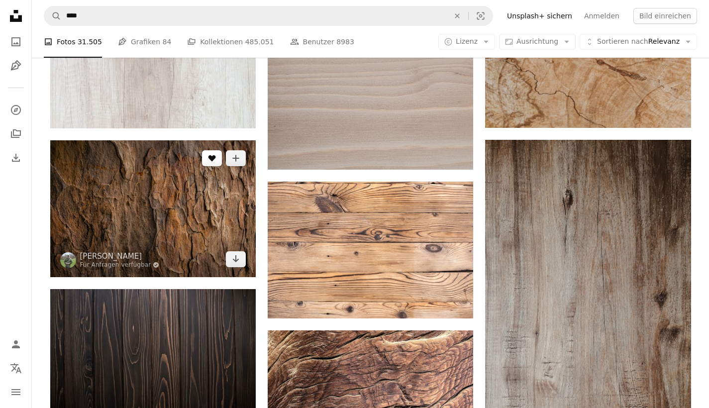
click at [205, 166] on button "A heart" at bounding box center [212, 158] width 20 height 16
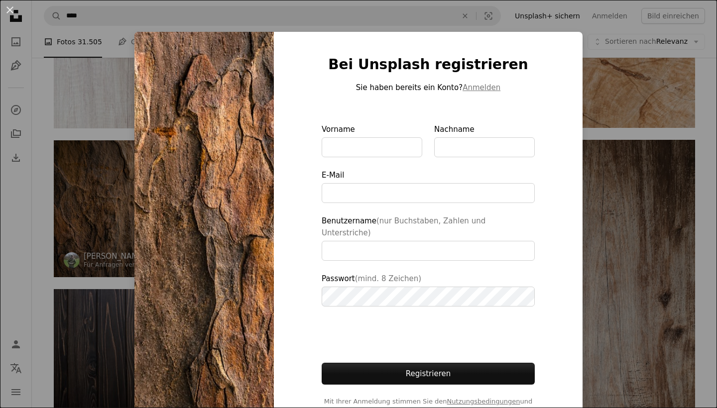
click at [614, 80] on div "An X shape Bei Unsplash registrieren Sie haben bereits ein Konto? Anmelden Vorn…" at bounding box center [358, 204] width 717 height 408
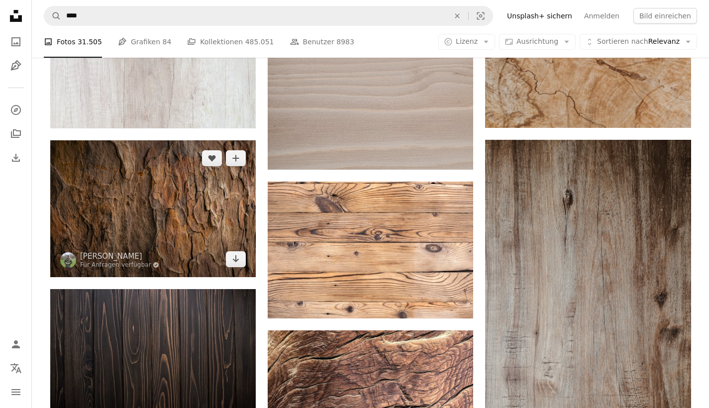
click at [90, 219] on img at bounding box center [153, 208] width 206 height 137
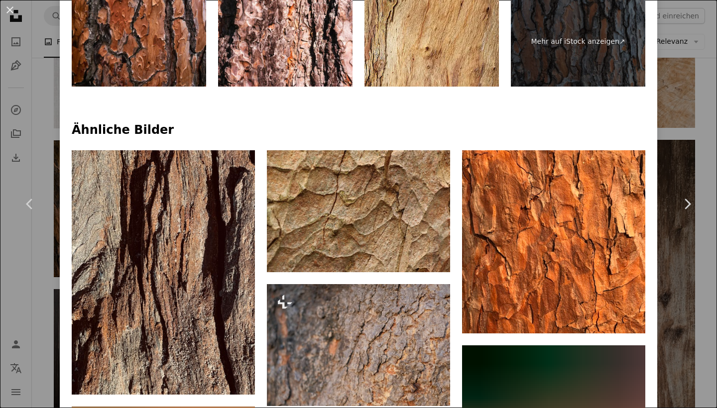
scroll to position [653, 0]
